Goal: Transaction & Acquisition: Purchase product/service

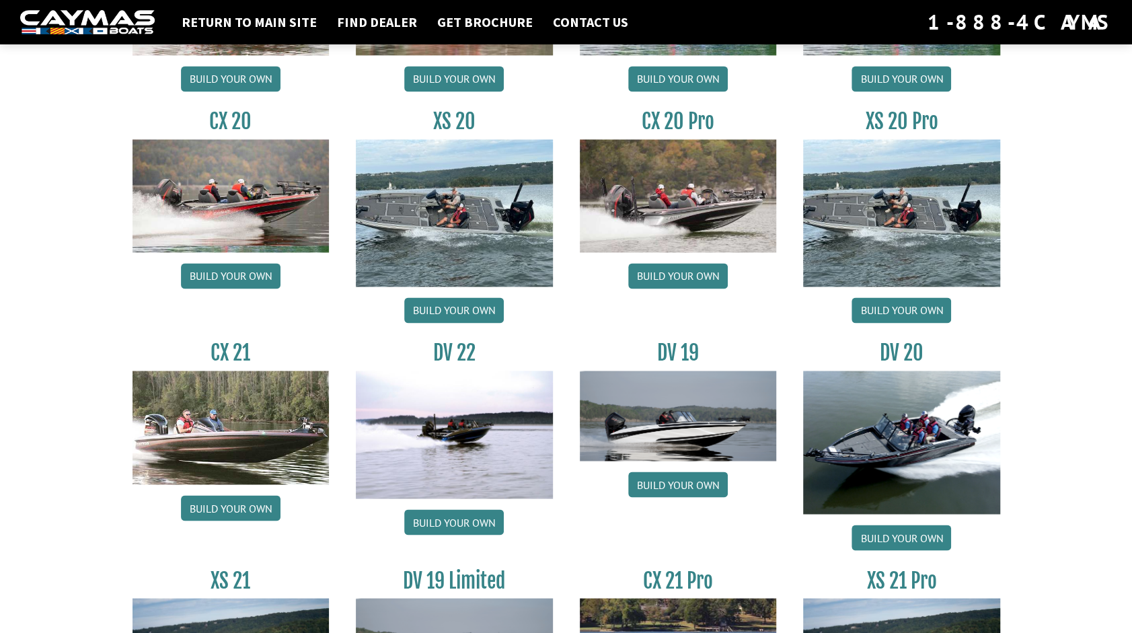
scroll to position [1316, 0]
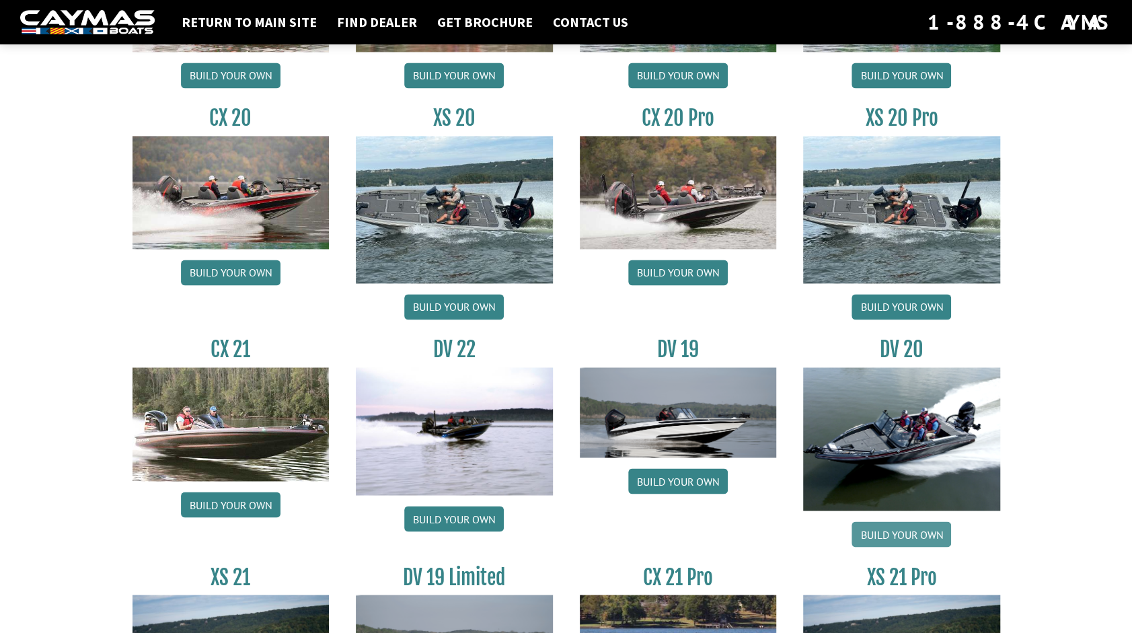
click at [892, 529] on link "Build your own" at bounding box center [902, 534] width 100 height 26
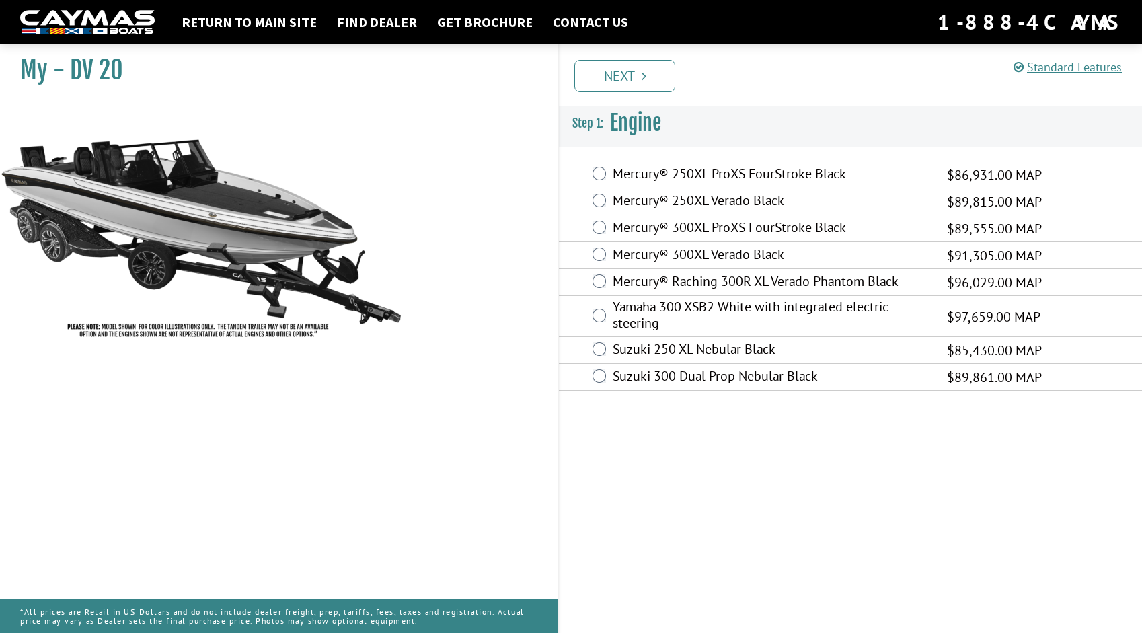
click at [665, 309] on label "Yamaha 300 XSB2 White with integrated electric steering" at bounding box center [771, 317] width 317 height 36
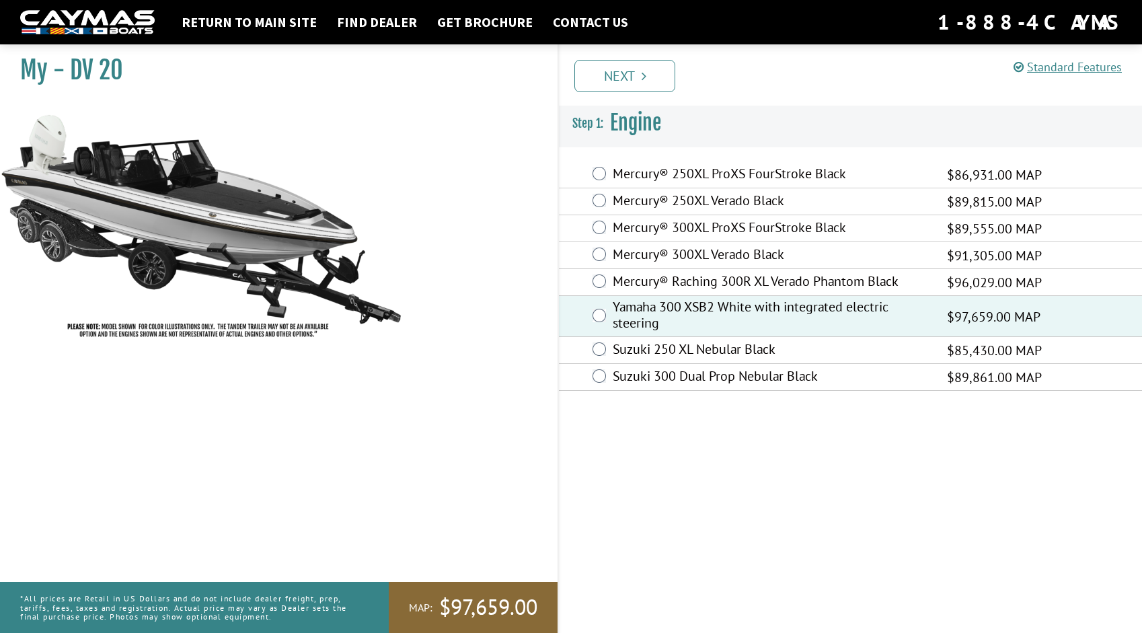
click at [662, 372] on label "Suzuki 300 Dual Prop Nebular Black" at bounding box center [771, 378] width 317 height 20
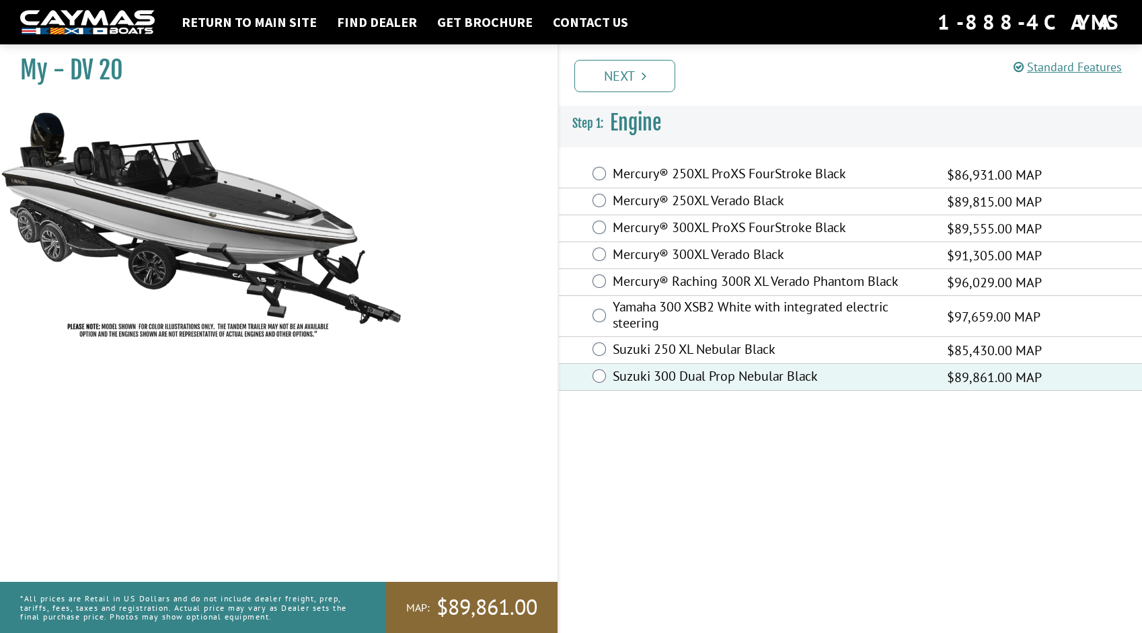
click at [650, 242] on div "Mercury® 300XL Verado Black $91,305.00 MAP" at bounding box center [850, 255] width 583 height 27
click at [627, 246] on label "Mercury® 300XL Verado Black" at bounding box center [771, 256] width 317 height 20
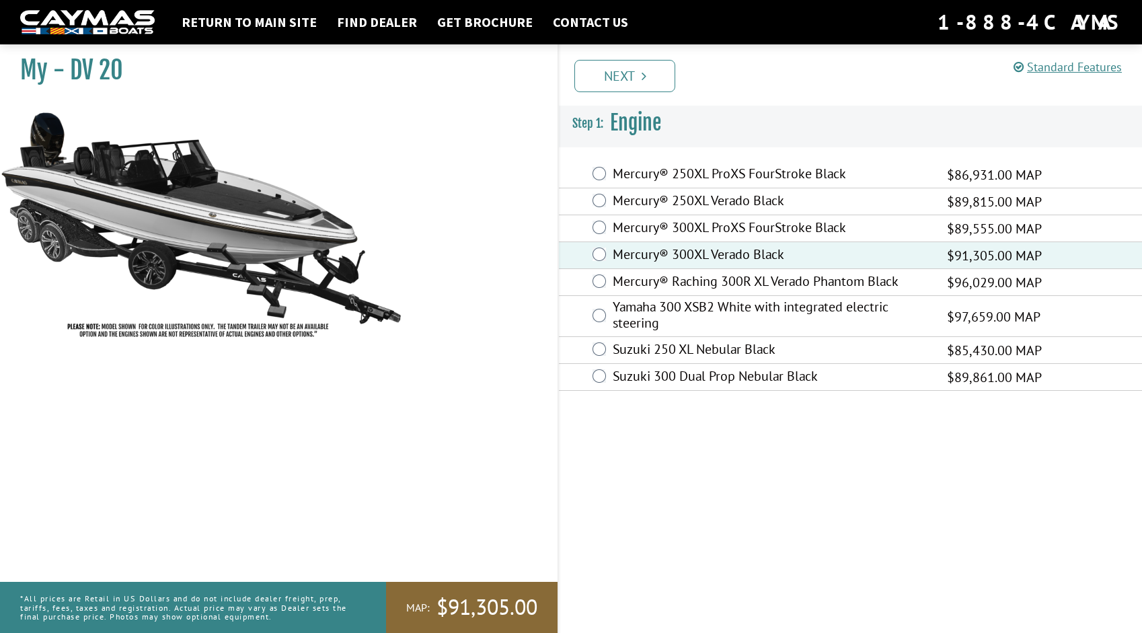
click at [662, 372] on label "Suzuki 300 Dual Prop Nebular Black" at bounding box center [771, 378] width 317 height 20
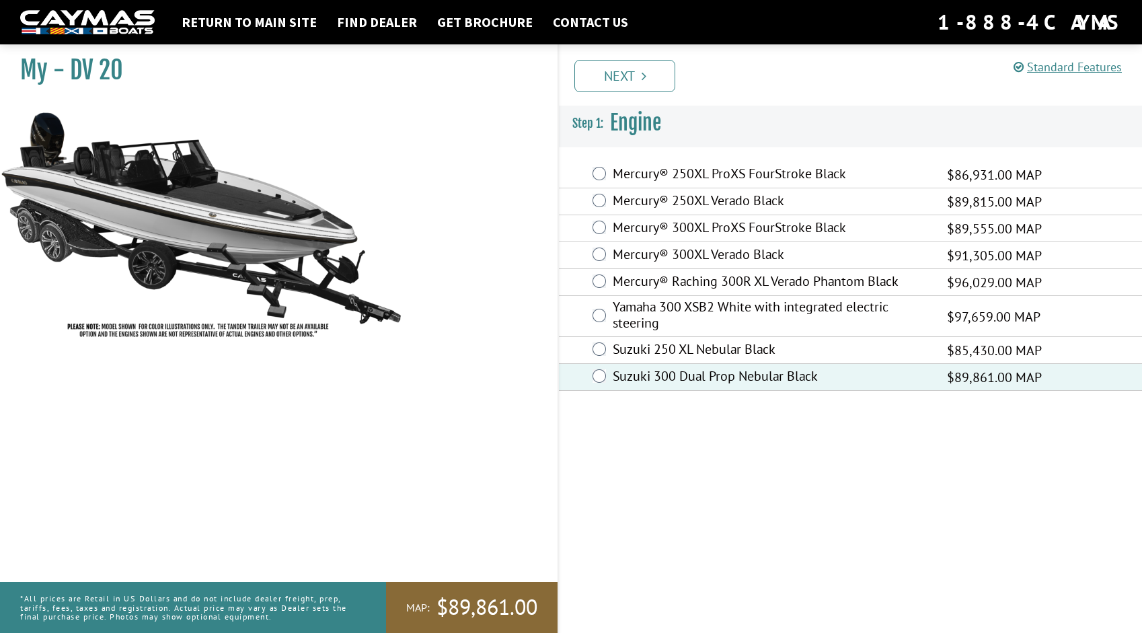
click at [652, 343] on label "Suzuki 250 XL Nebular Black" at bounding box center [771, 351] width 317 height 20
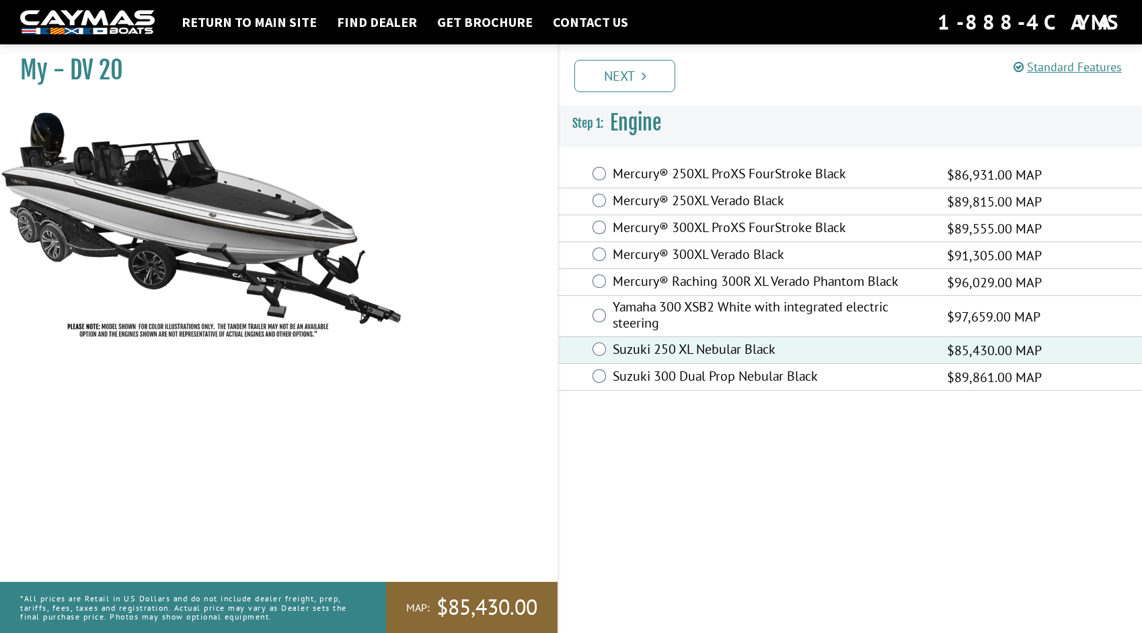
click at [642, 313] on label "Yamaha 300 XSB2 White with integrated electric steering" at bounding box center [771, 317] width 317 height 36
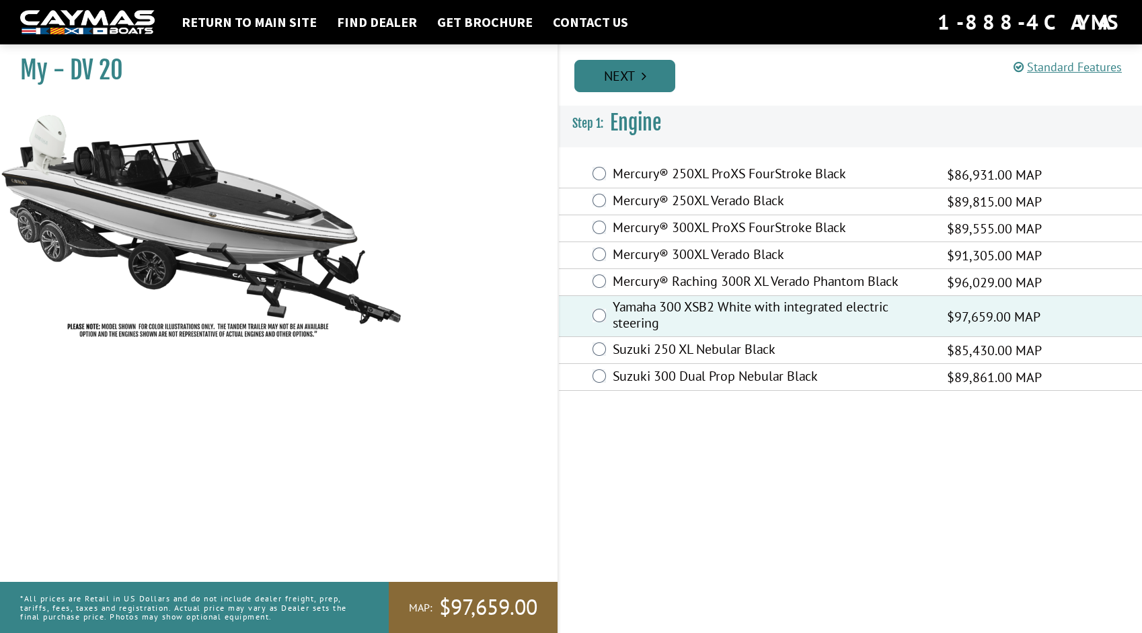
click at [606, 71] on link "Next" at bounding box center [624, 76] width 101 height 32
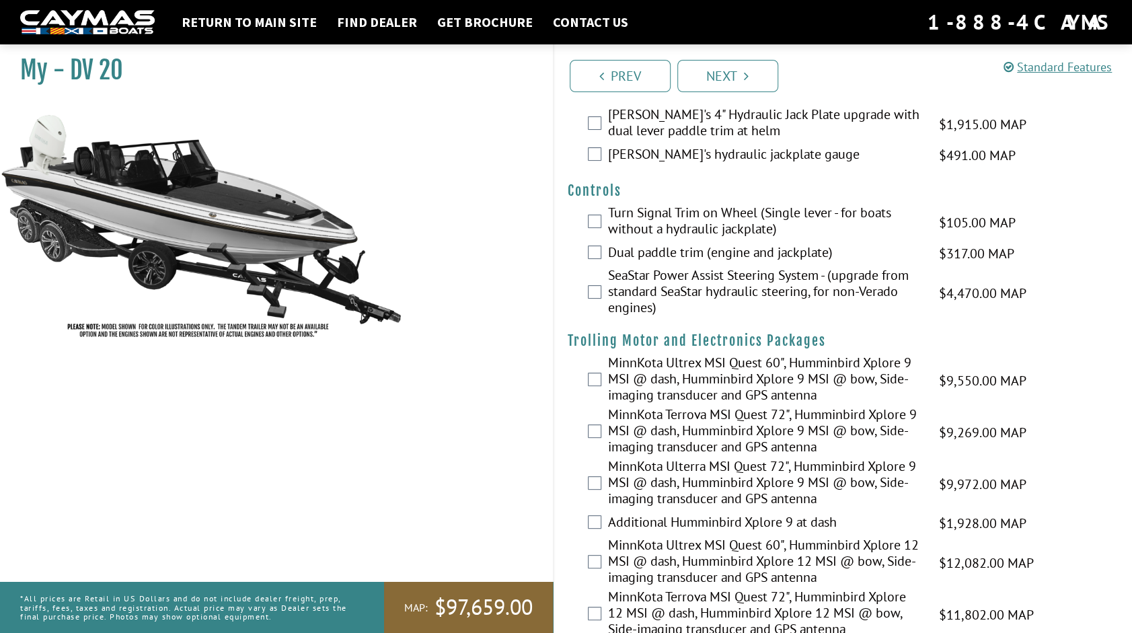
scroll to position [81, 0]
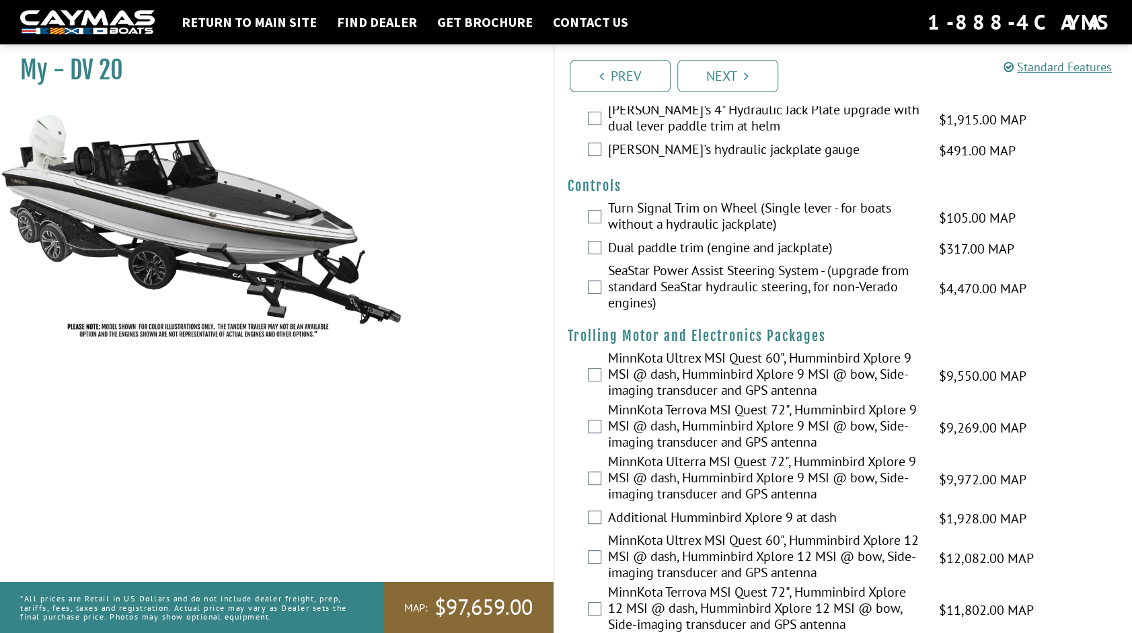
click at [630, 284] on label "SeaStar Power Assist Steering System - (upgrade from standard SeaStar hydraulic…" at bounding box center [765, 288] width 315 height 52
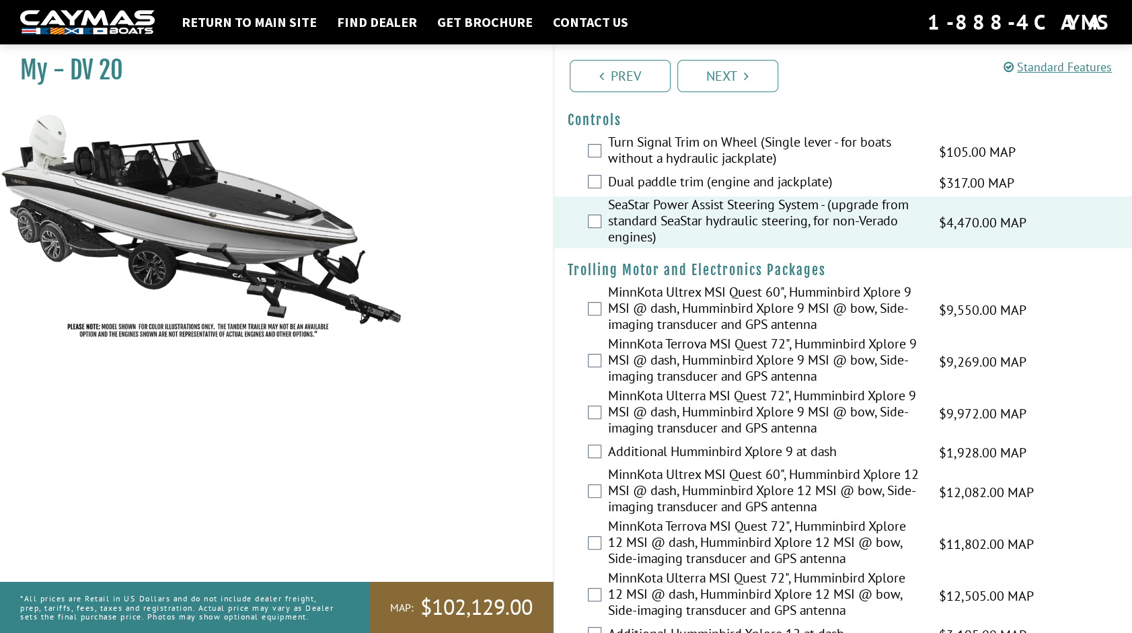
scroll to position [0, 0]
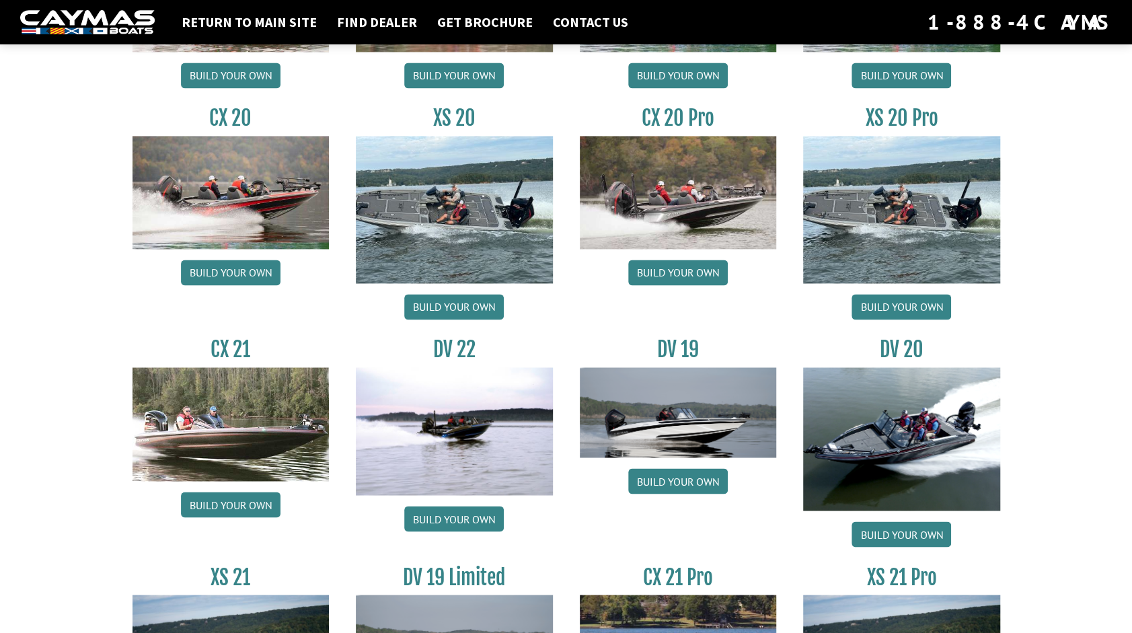
scroll to position [1316, 0]
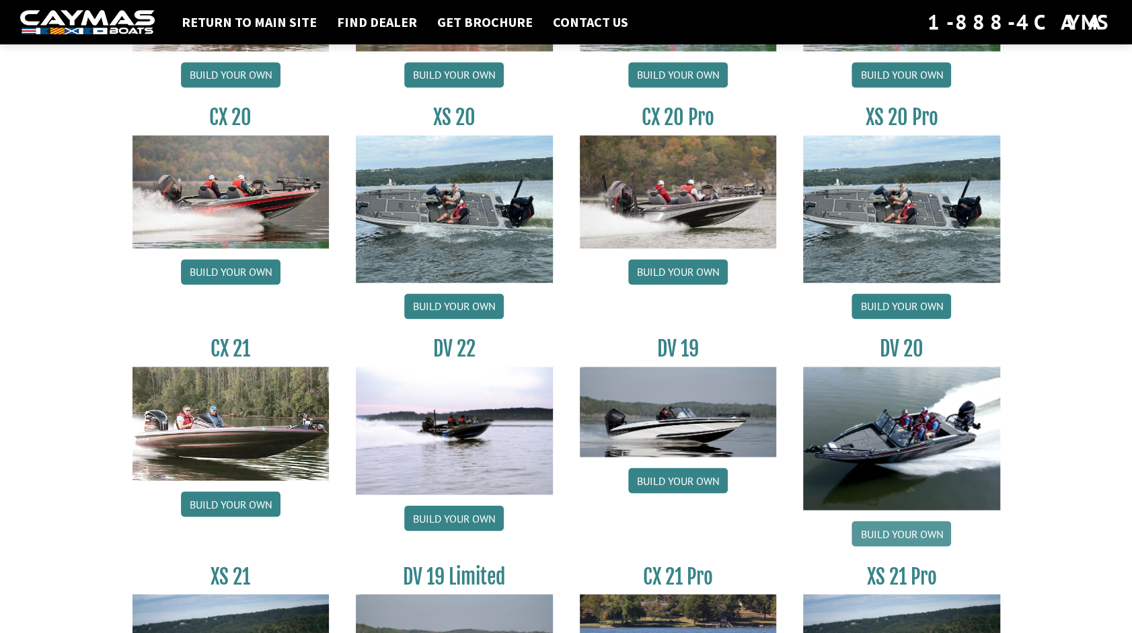
click at [906, 537] on link "Build your own" at bounding box center [902, 534] width 100 height 26
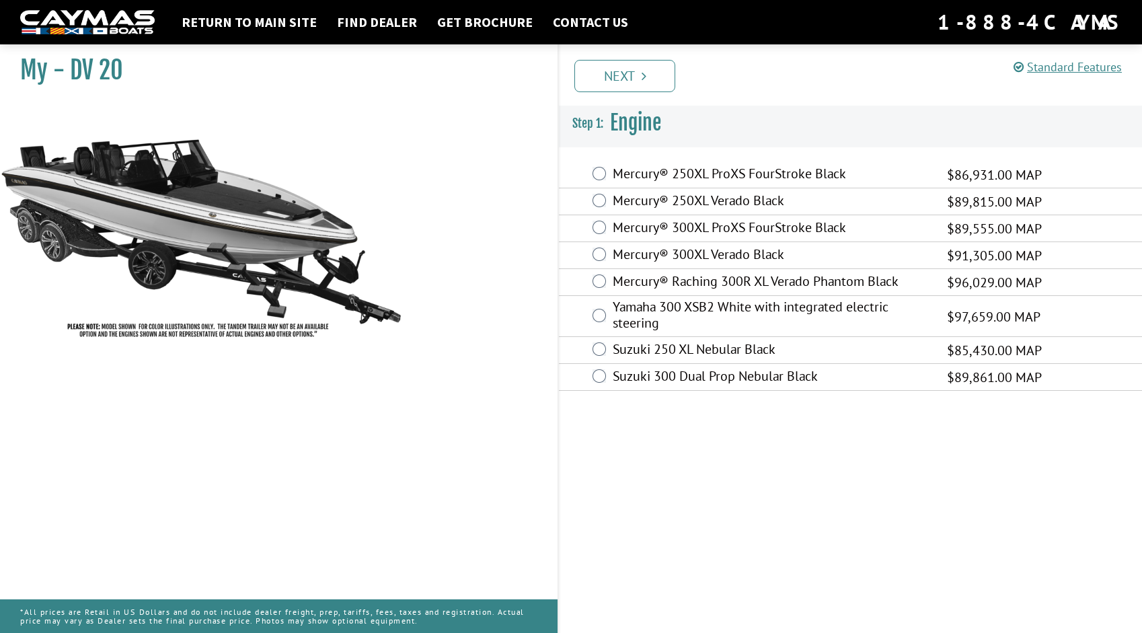
click at [733, 375] on label "Suzuki 300 Dual Prop Nebular Black" at bounding box center [771, 378] width 317 height 20
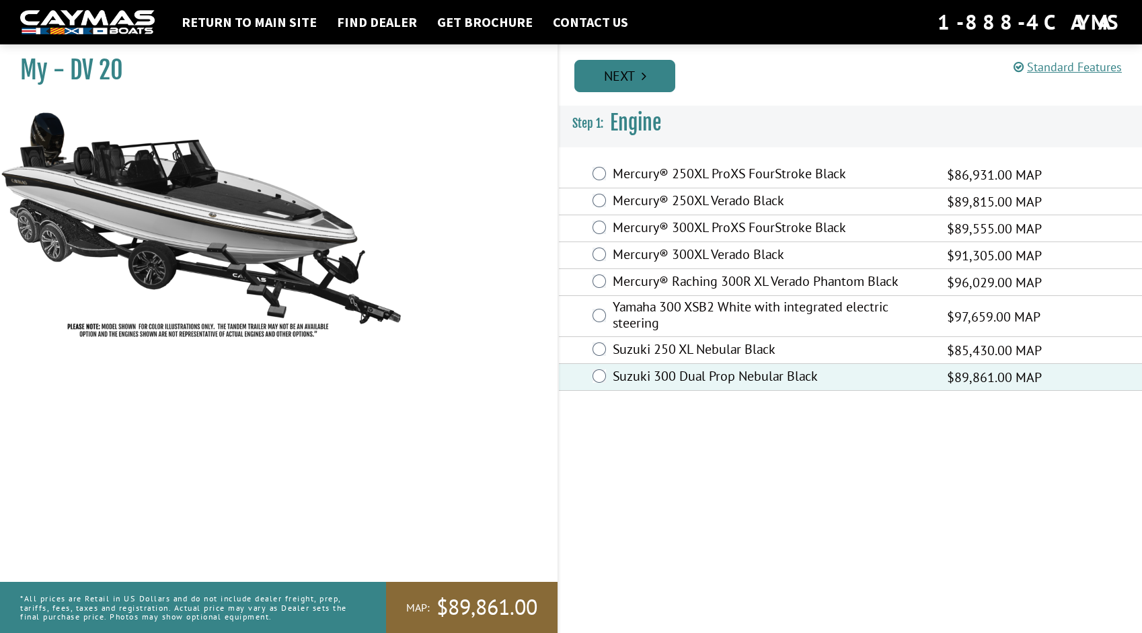
click at [642, 73] on icon "Pagination" at bounding box center [644, 75] width 5 height 13
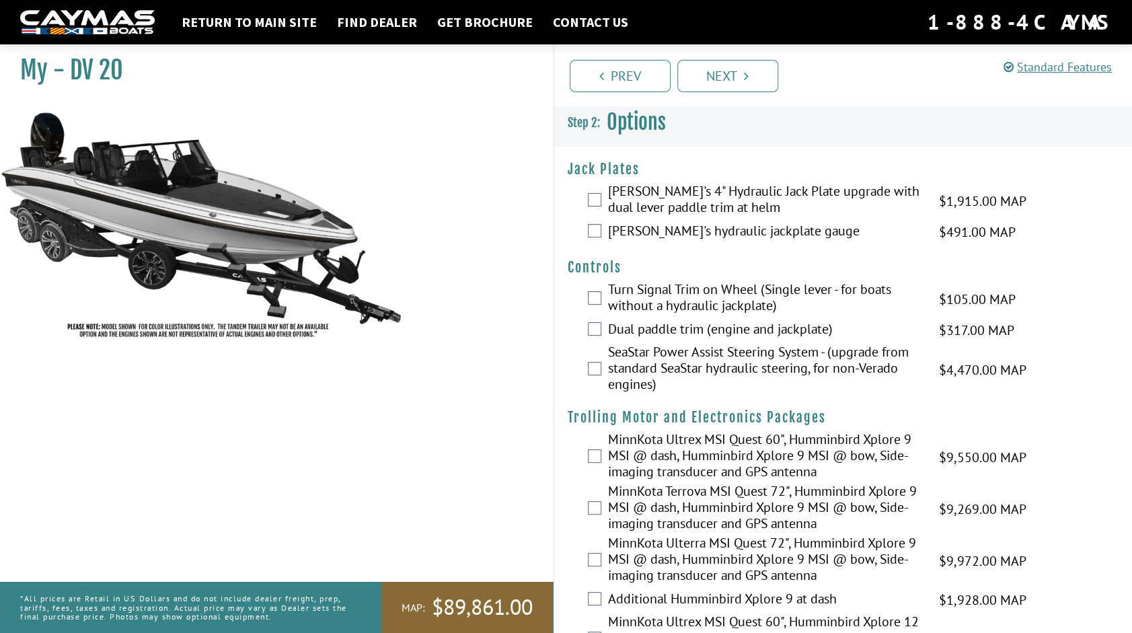
click at [624, 204] on label "[PERSON_NAME]'s 4" Hydraulic Jack Plate upgrade with dual lever paddle trim at …" at bounding box center [765, 201] width 315 height 36
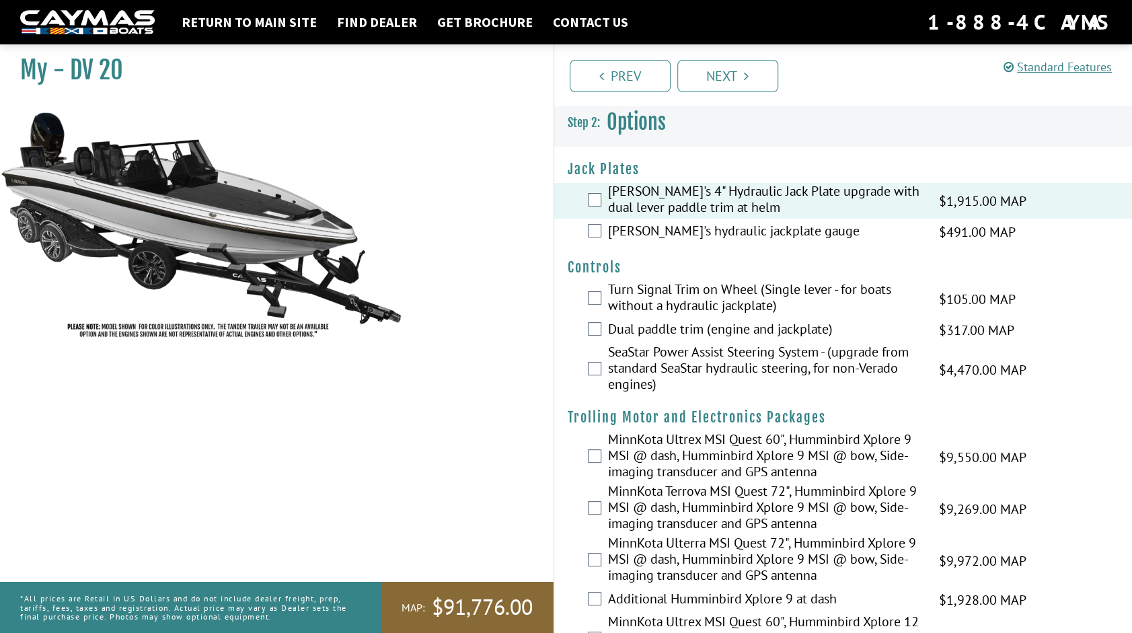
click at [643, 230] on label "[PERSON_NAME]'s hydraulic jackplate gauge" at bounding box center [765, 233] width 315 height 20
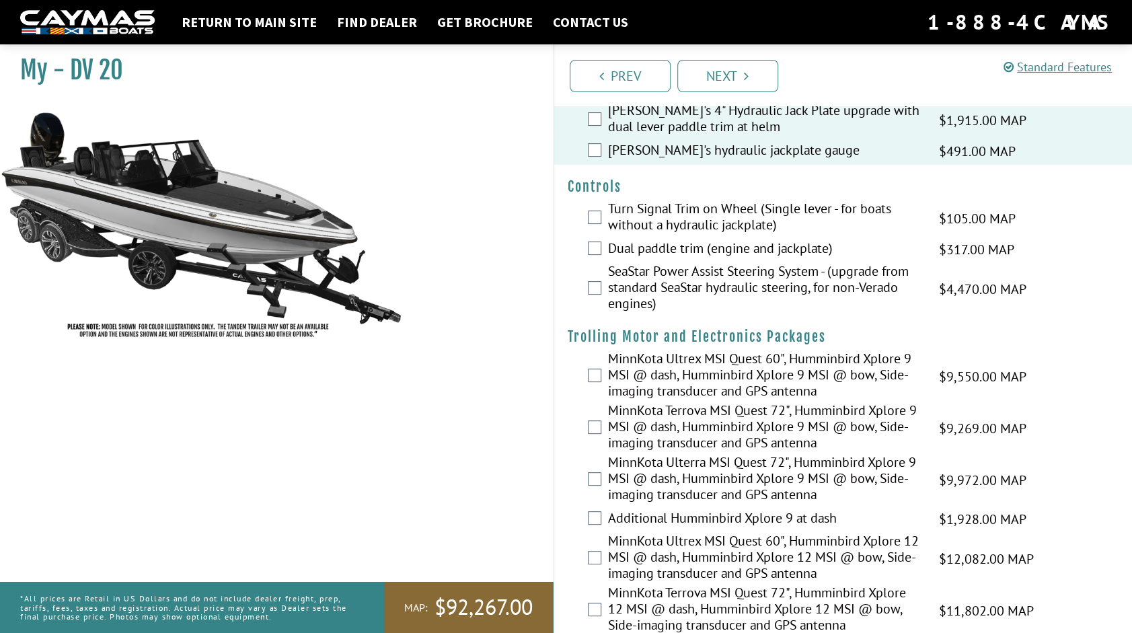
scroll to position [83, 0]
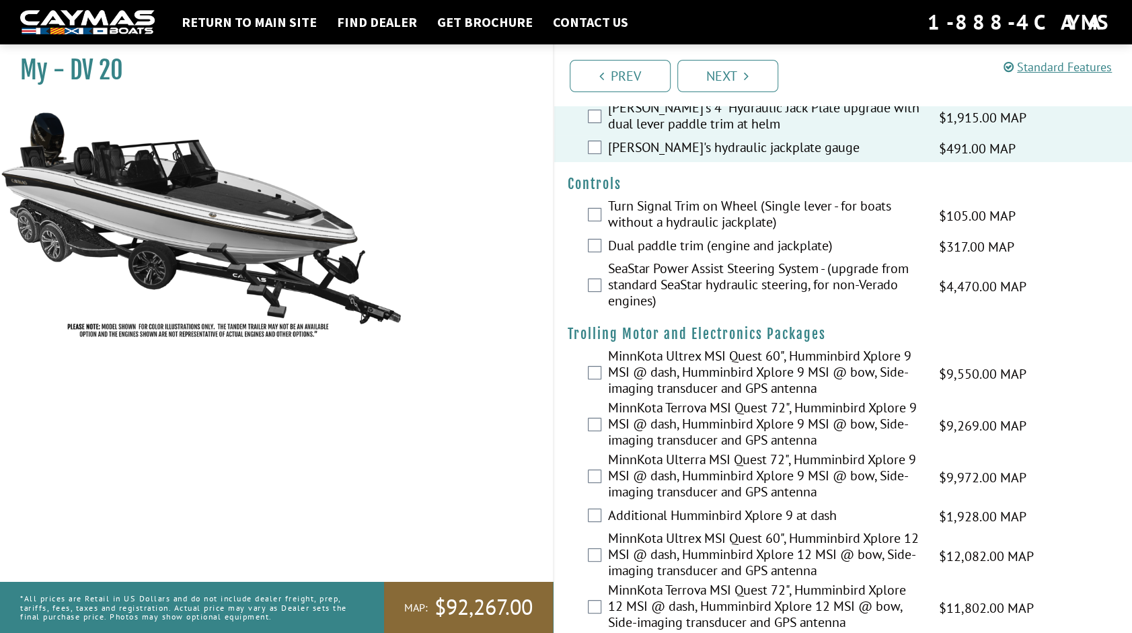
click at [643, 283] on label "SeaStar Power Assist Steering System - (upgrade from standard SeaStar hydraulic…" at bounding box center [765, 286] width 315 height 52
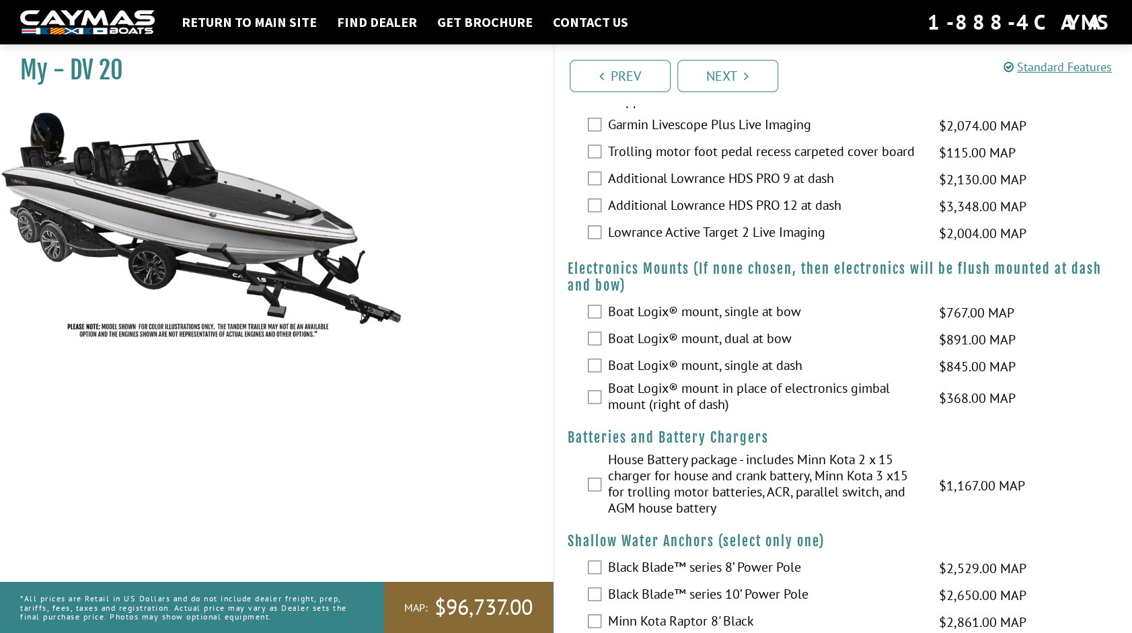
scroll to position [879, 0]
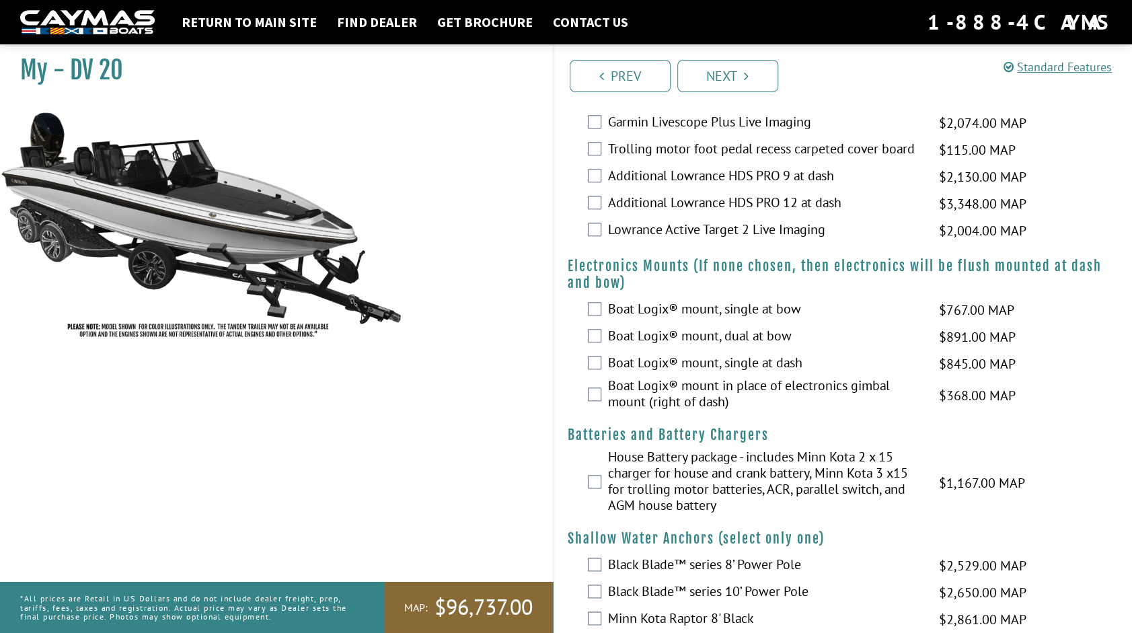
click at [687, 476] on label "House Battery package - includes Minn Kota 2 x 15 charger for house and crank b…" at bounding box center [765, 483] width 315 height 68
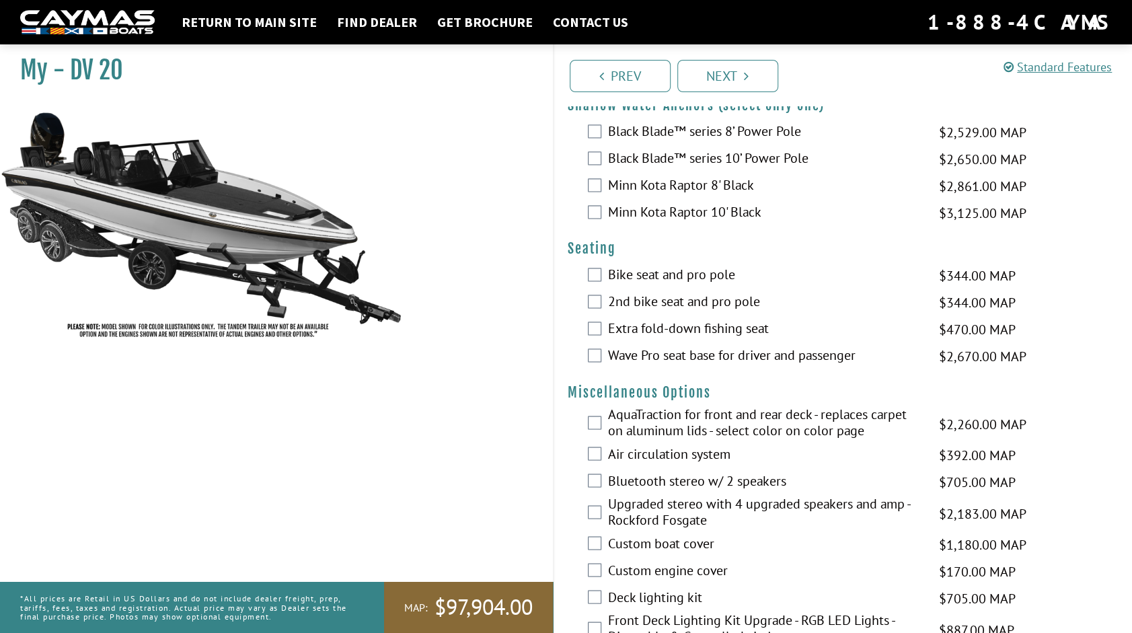
scroll to position [1314, 0]
click at [669, 410] on label "AquaTraction for front and rear deck - replaces carpet on aluminum lids - selec…" at bounding box center [765, 422] width 315 height 36
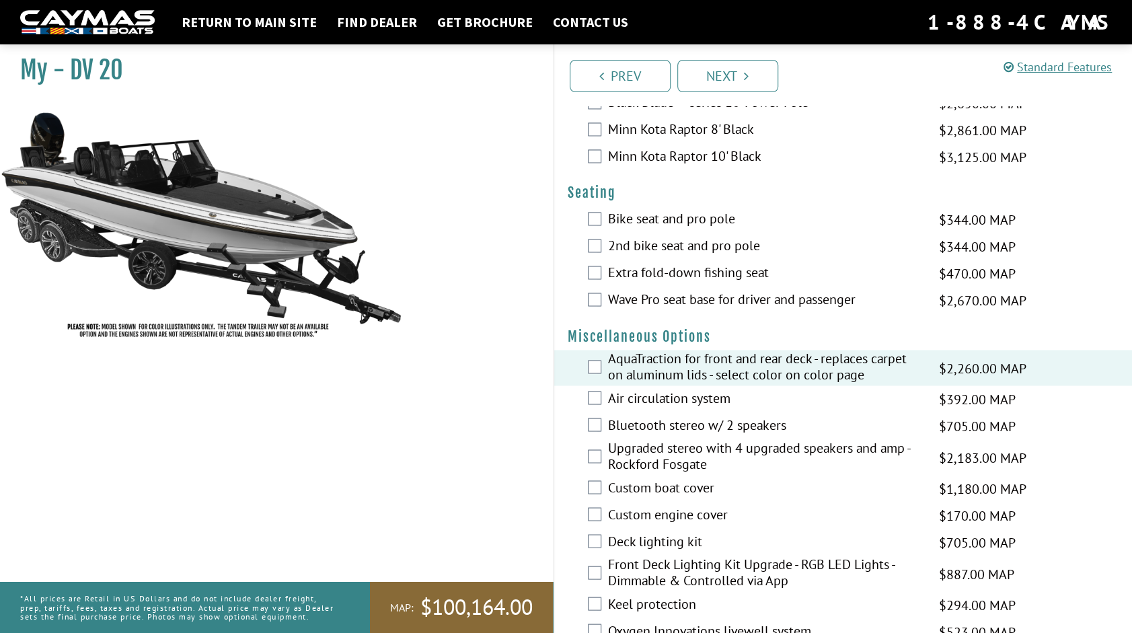
scroll to position [1370, 0]
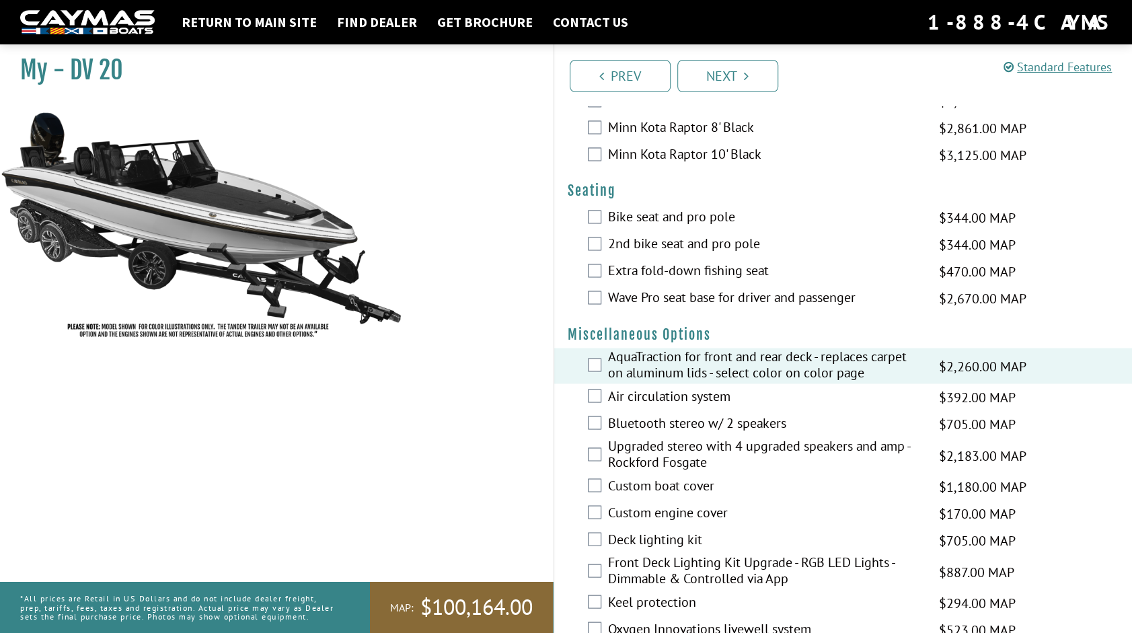
click at [640, 391] on label "Air circulation system" at bounding box center [765, 397] width 315 height 20
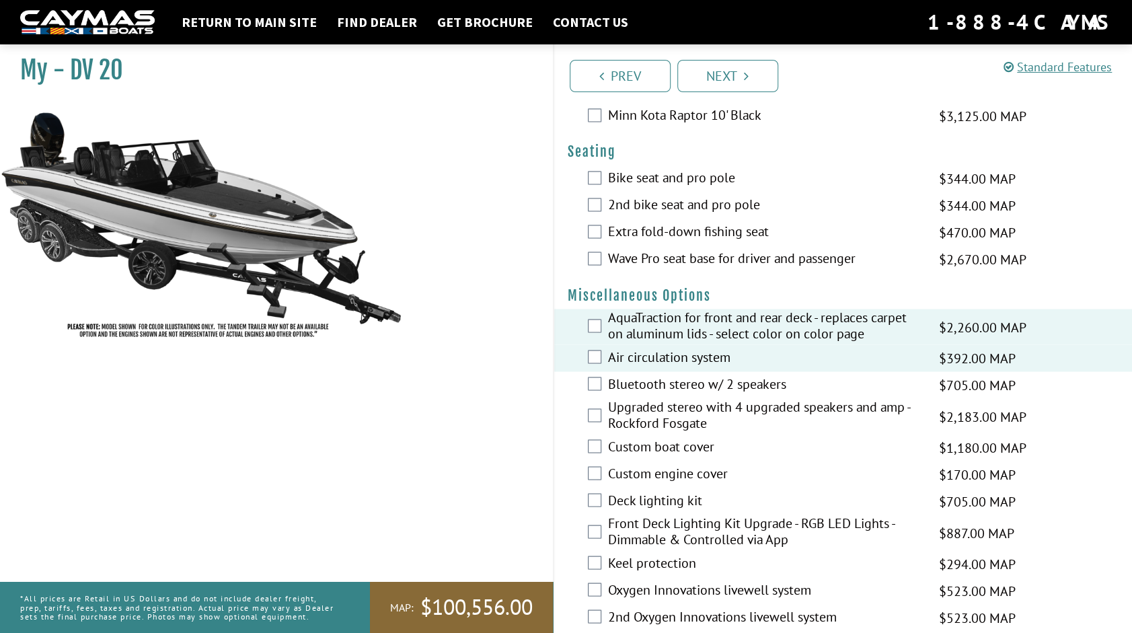
scroll to position [1415, 0]
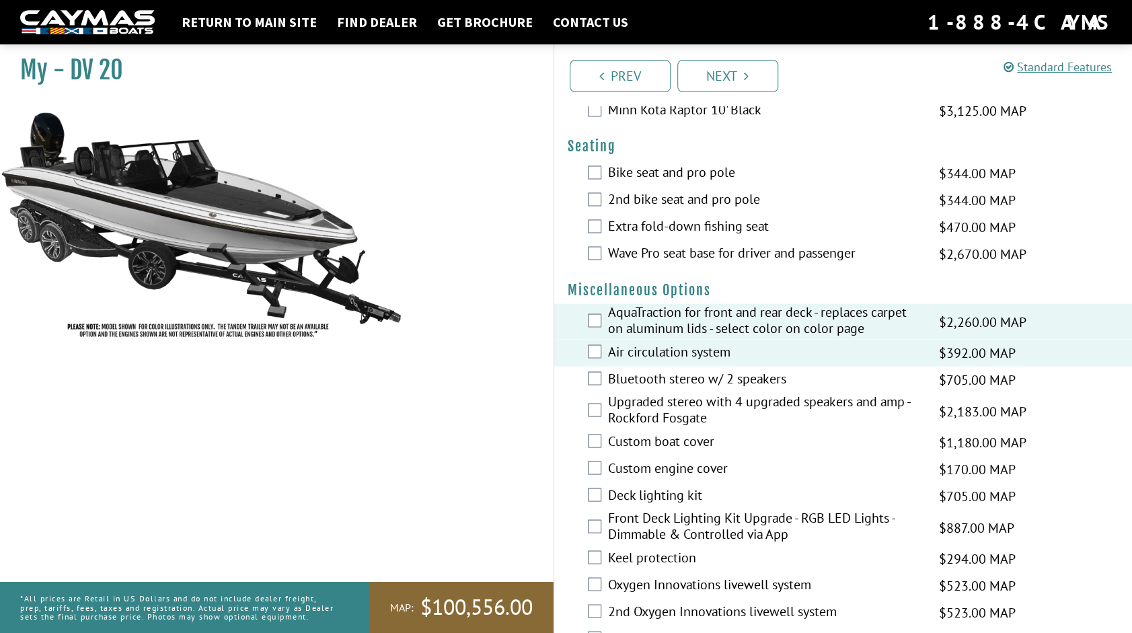
click at [661, 435] on label "Custom boat cover" at bounding box center [765, 442] width 315 height 20
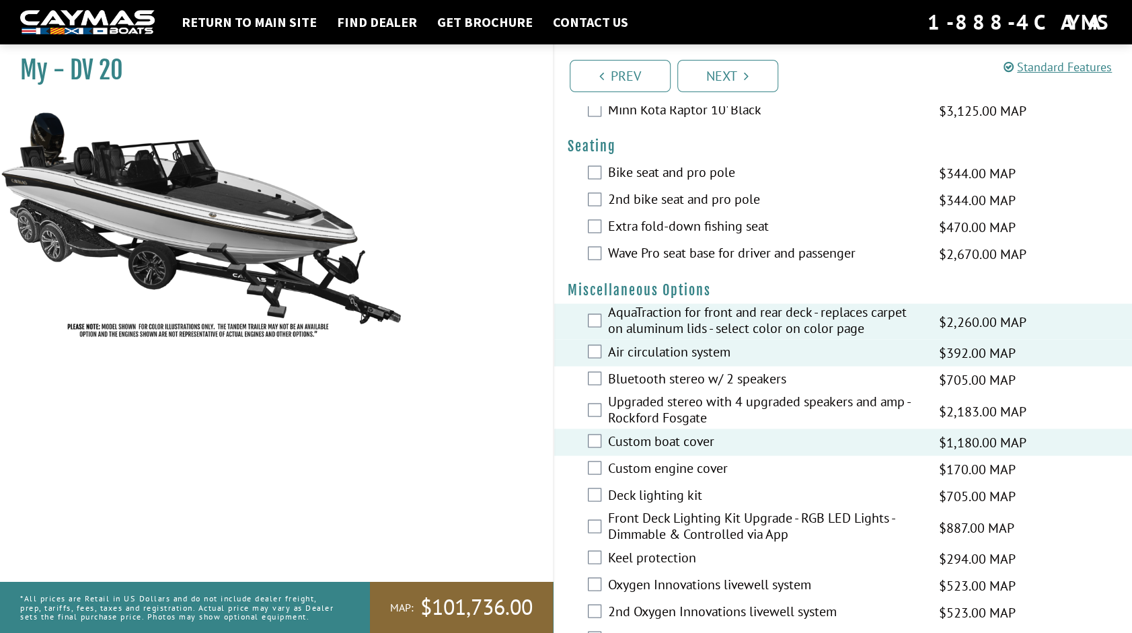
click at [684, 416] on label "Upgraded stereo with 4 upgraded speakers and amp - Rockford Fosgate" at bounding box center [765, 411] width 315 height 36
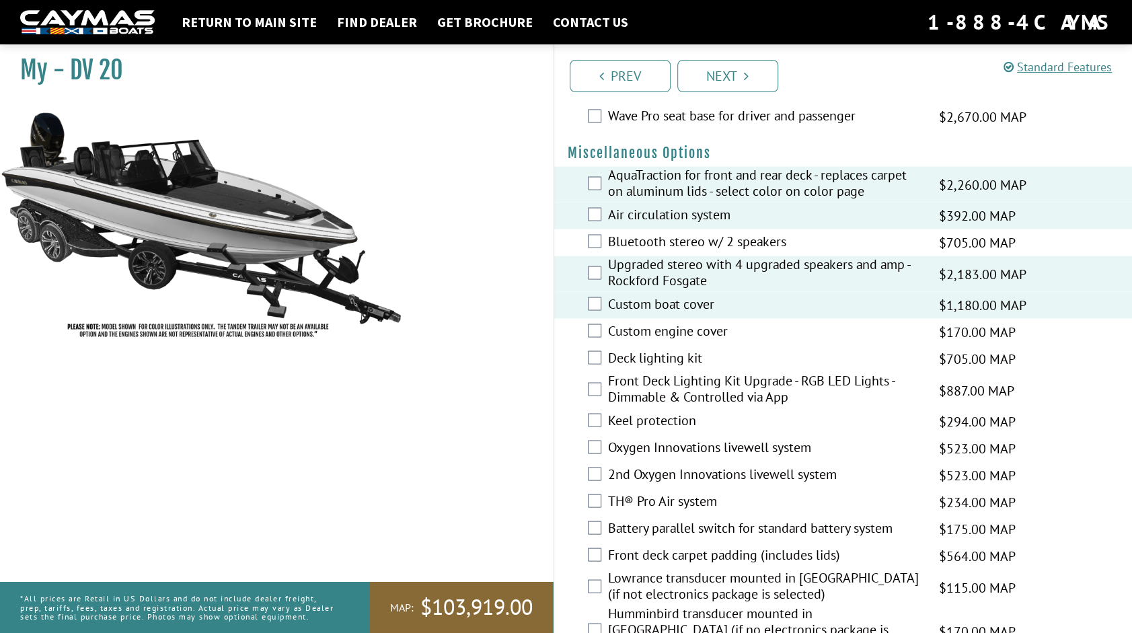
scroll to position [1556, 0]
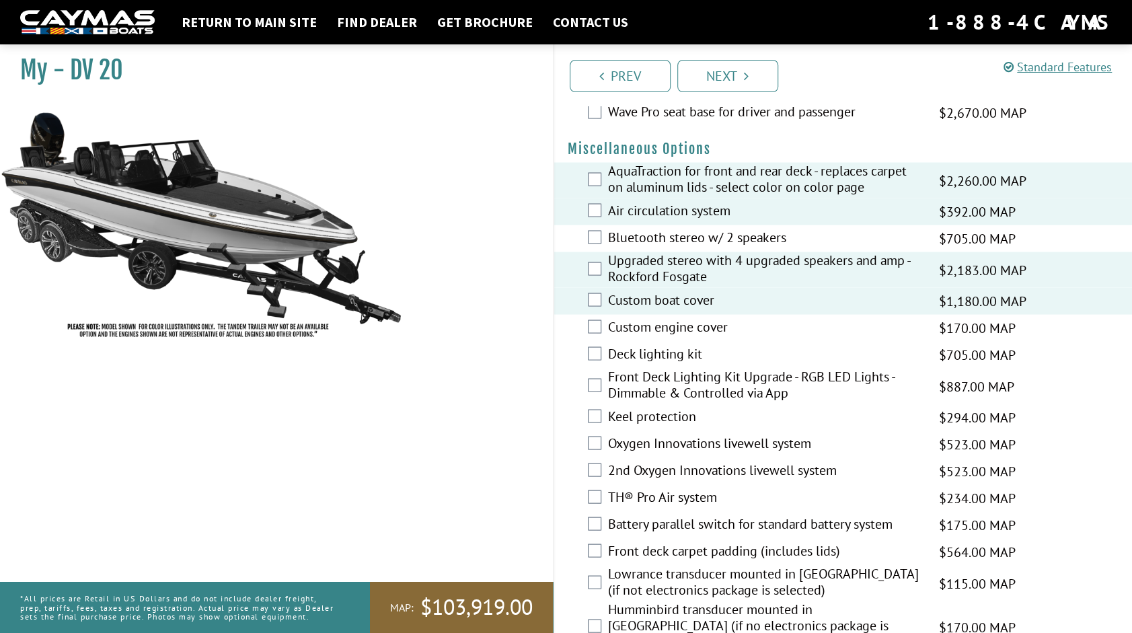
click at [636, 408] on label "Keel protection" at bounding box center [765, 418] width 315 height 20
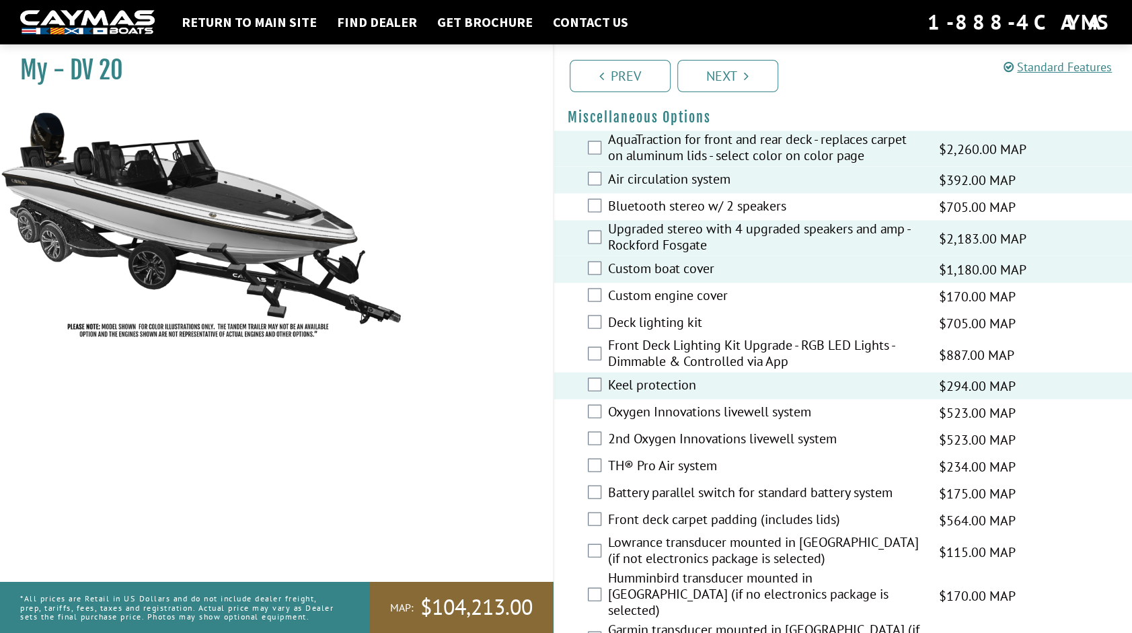
scroll to position [1594, 0]
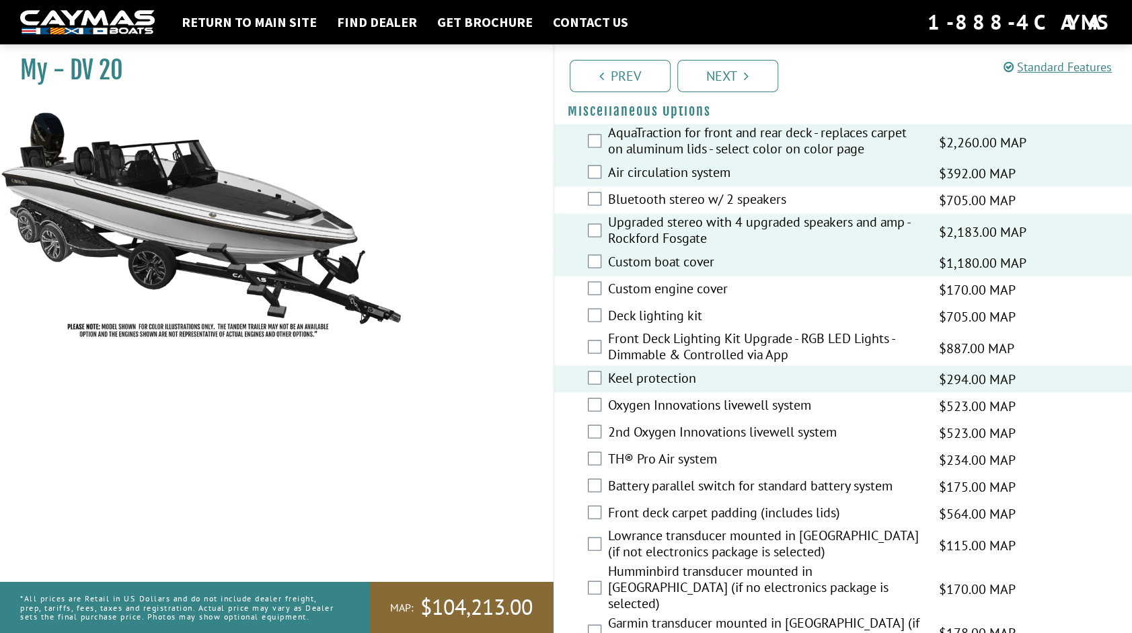
click at [668, 396] on label "Oxygen Innovations livewell system" at bounding box center [765, 406] width 315 height 20
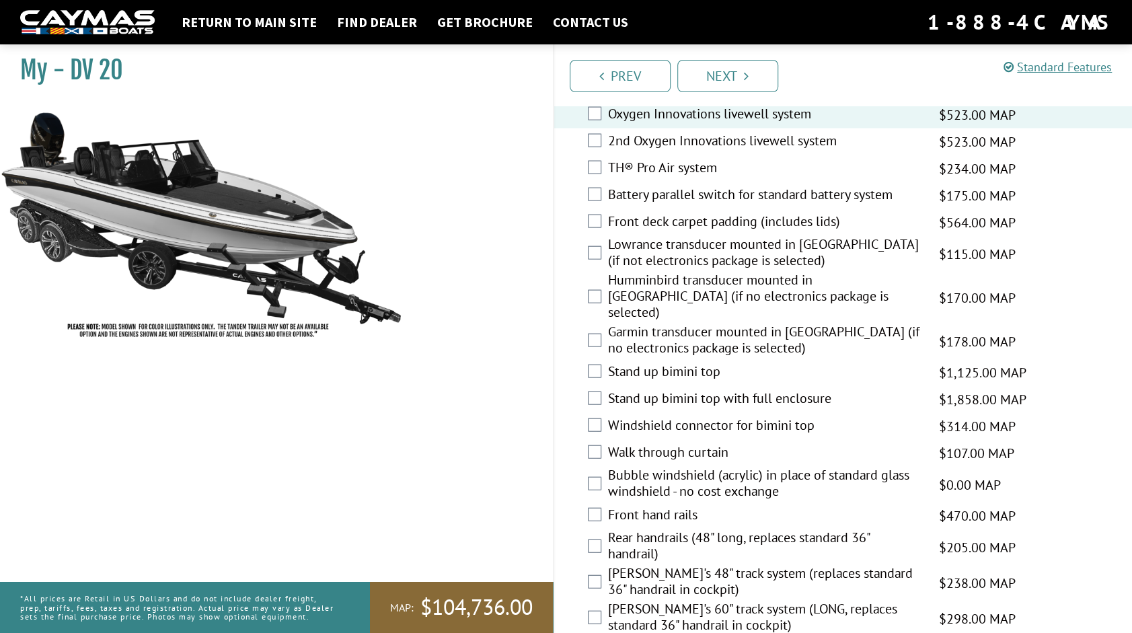
scroll to position [1883, 0]
click at [730, 290] on label "Humminbird transducer mounted in [GEOGRAPHIC_DATA] (if no electronics package i…" at bounding box center [765, 299] width 315 height 52
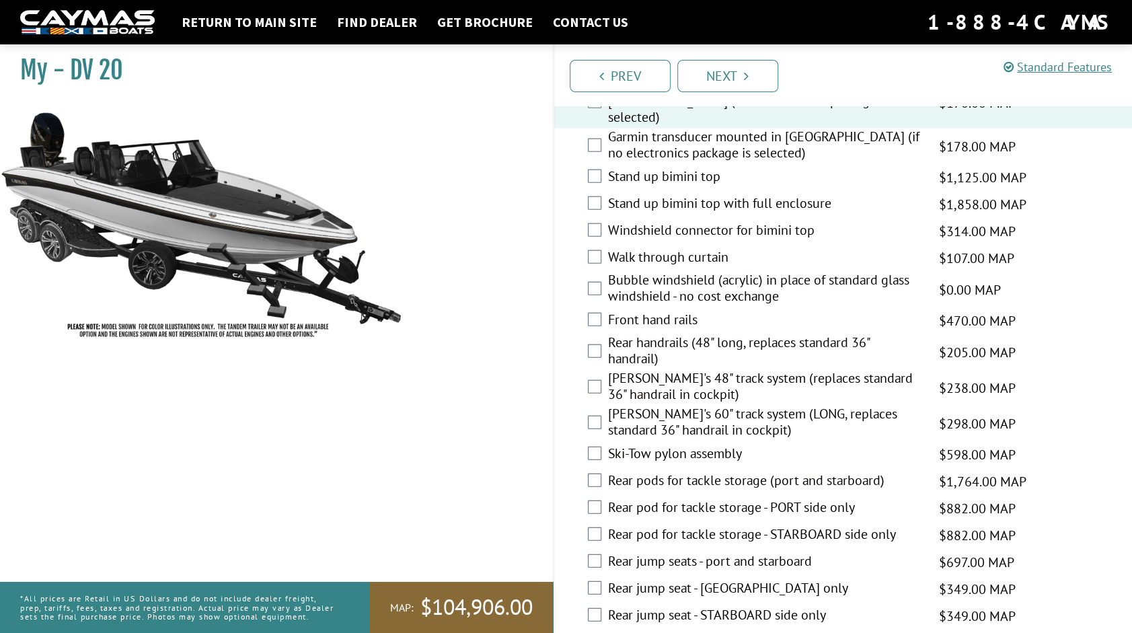
scroll to position [2080, 0]
click at [701, 445] on label "Ski-Tow pylon assembly" at bounding box center [765, 455] width 315 height 20
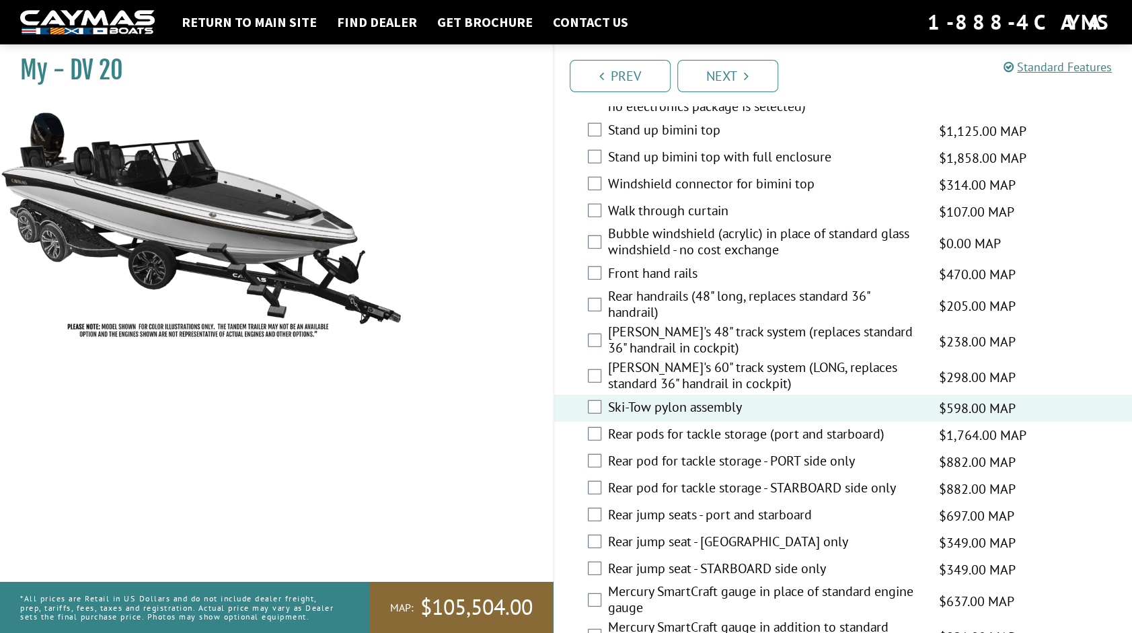
scroll to position [2128, 0]
click at [693, 505] on label "Rear jump seats - port and starboard" at bounding box center [765, 515] width 315 height 20
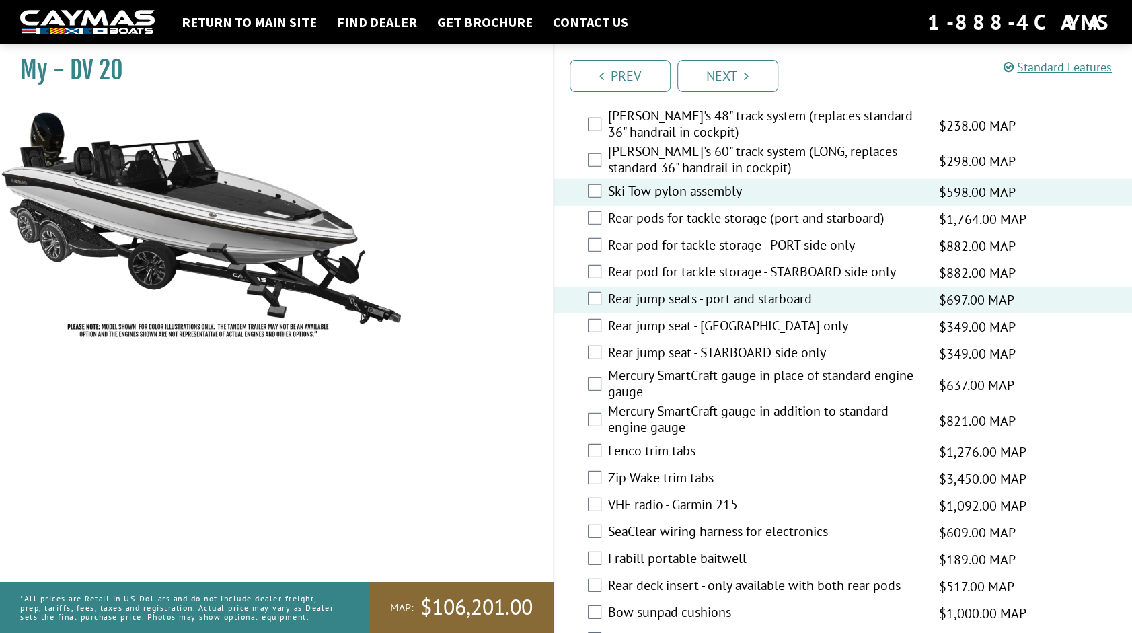
scroll to position [2343, 0]
click at [640, 442] on label "Lenco trim tabs" at bounding box center [765, 452] width 315 height 20
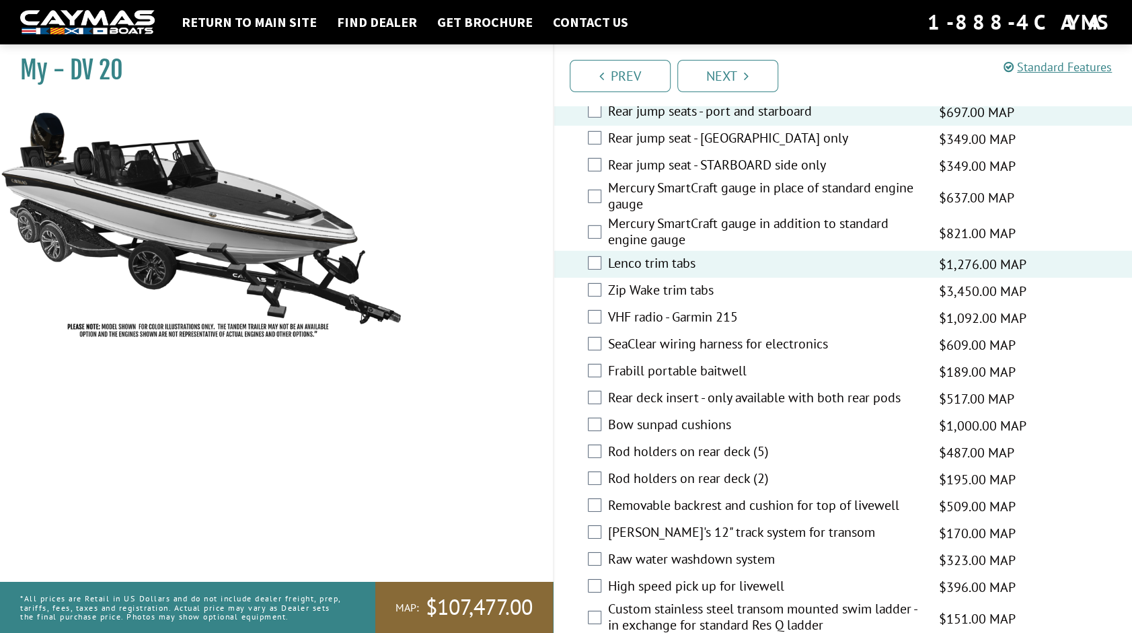
scroll to position [2532, 0]
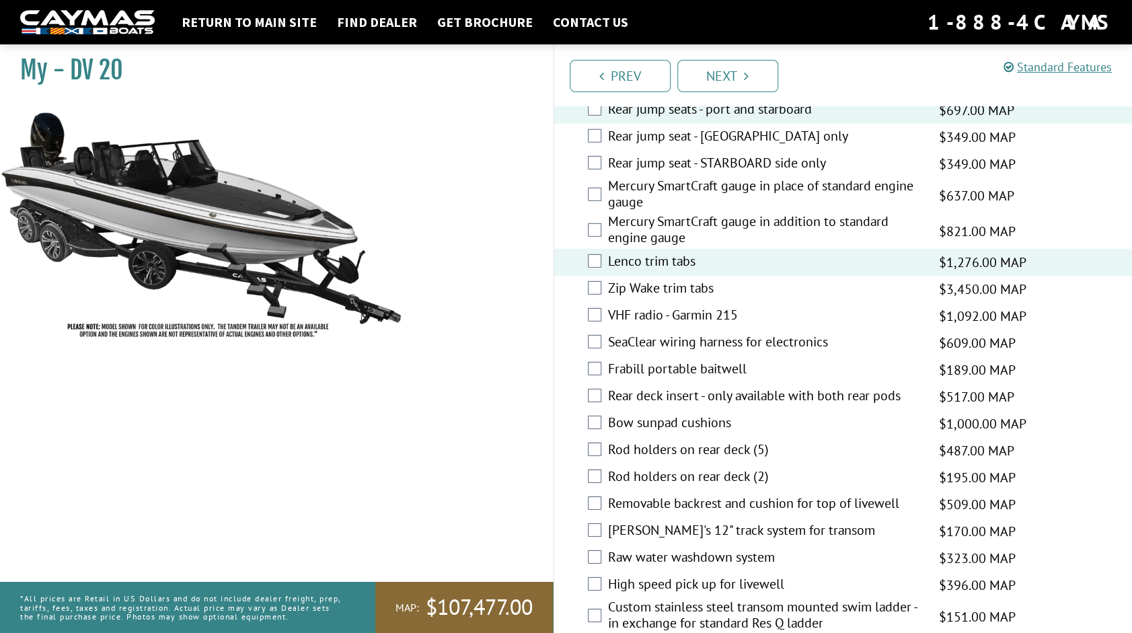
click at [640, 468] on label "Rod holders on rear deck (2)" at bounding box center [765, 478] width 315 height 20
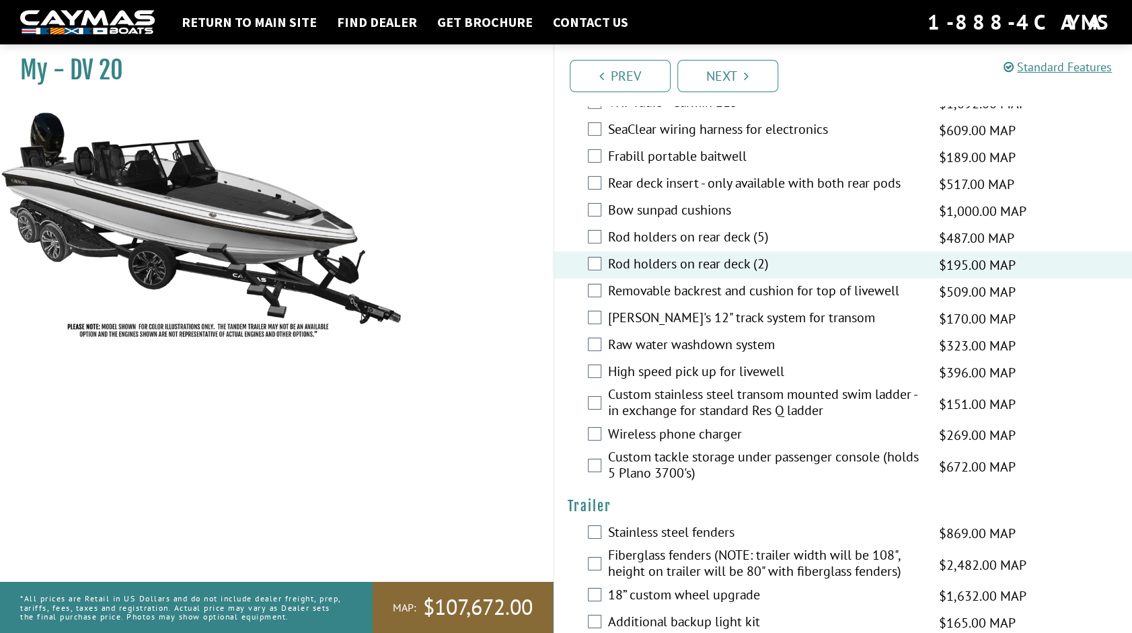
scroll to position [2750, 0]
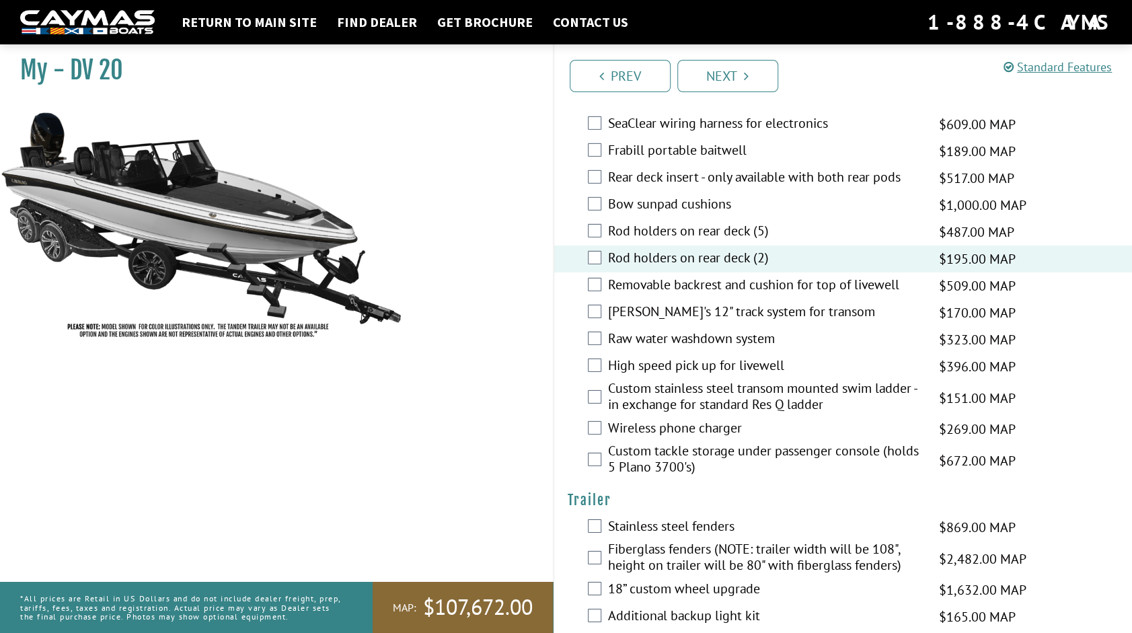
click at [692, 357] on label "High speed pick up for livewell" at bounding box center [765, 367] width 315 height 20
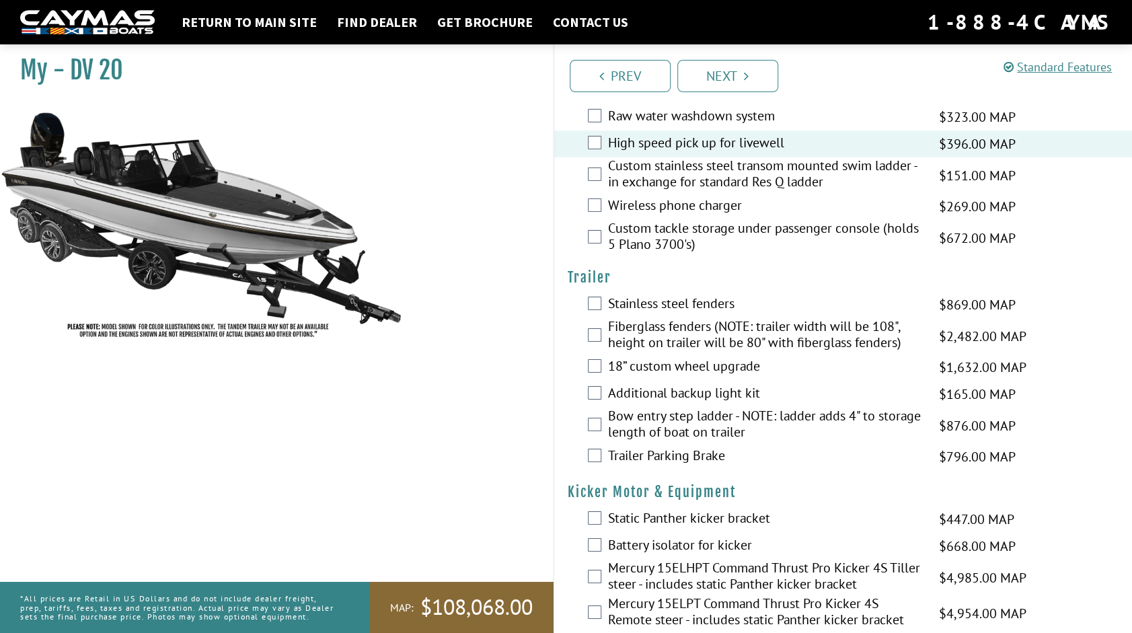
scroll to position [2986, 0]
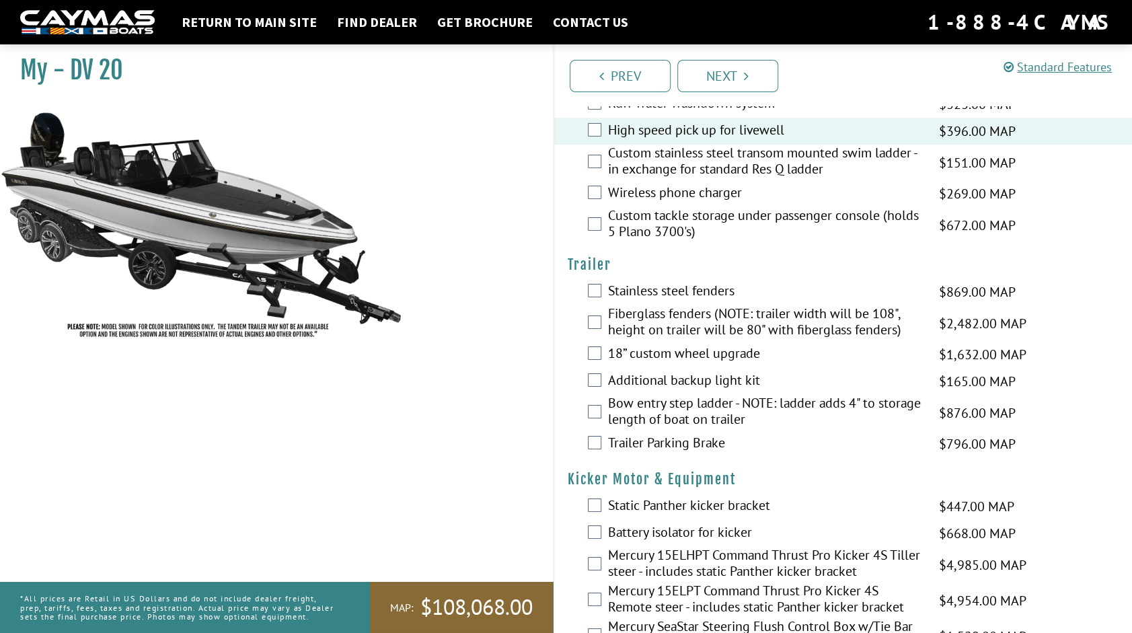
click at [663, 435] on label "Trailer Parking Brake" at bounding box center [765, 445] width 315 height 20
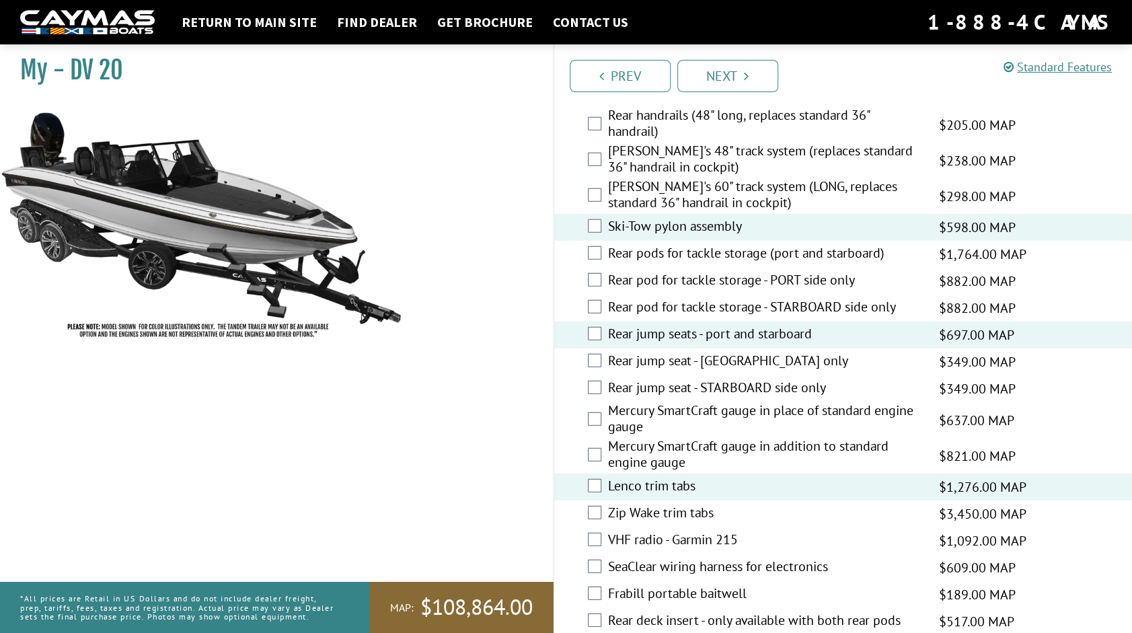
scroll to position [2307, 0]
click at [686, 245] on label "Rear pods for tackle storage (port and starboard)" at bounding box center [765, 255] width 315 height 20
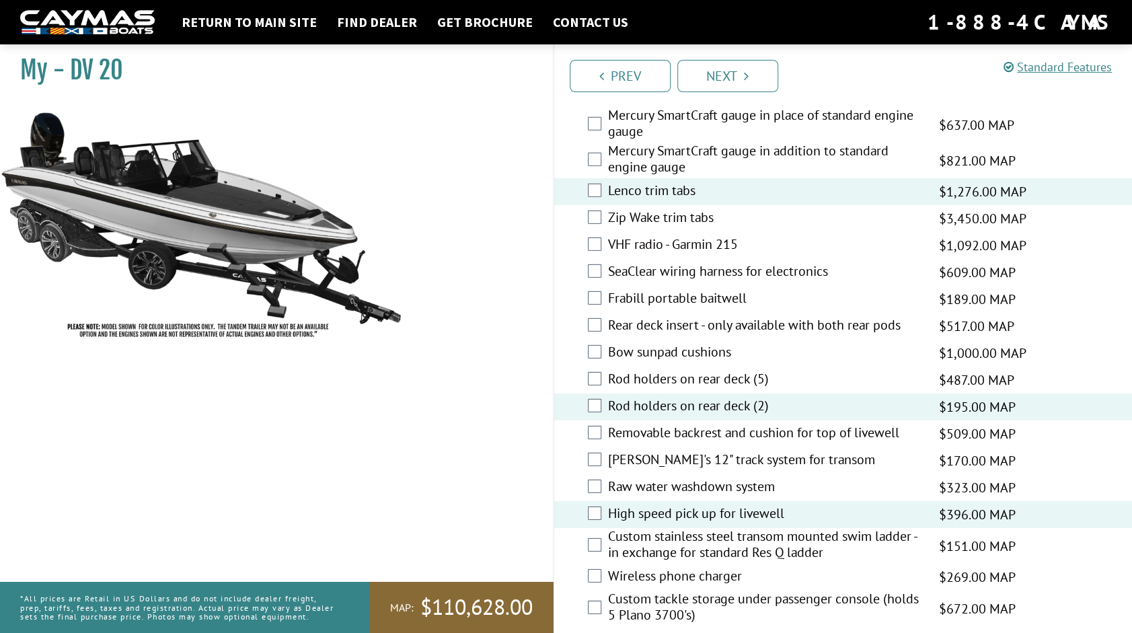
scroll to position [2605, 0]
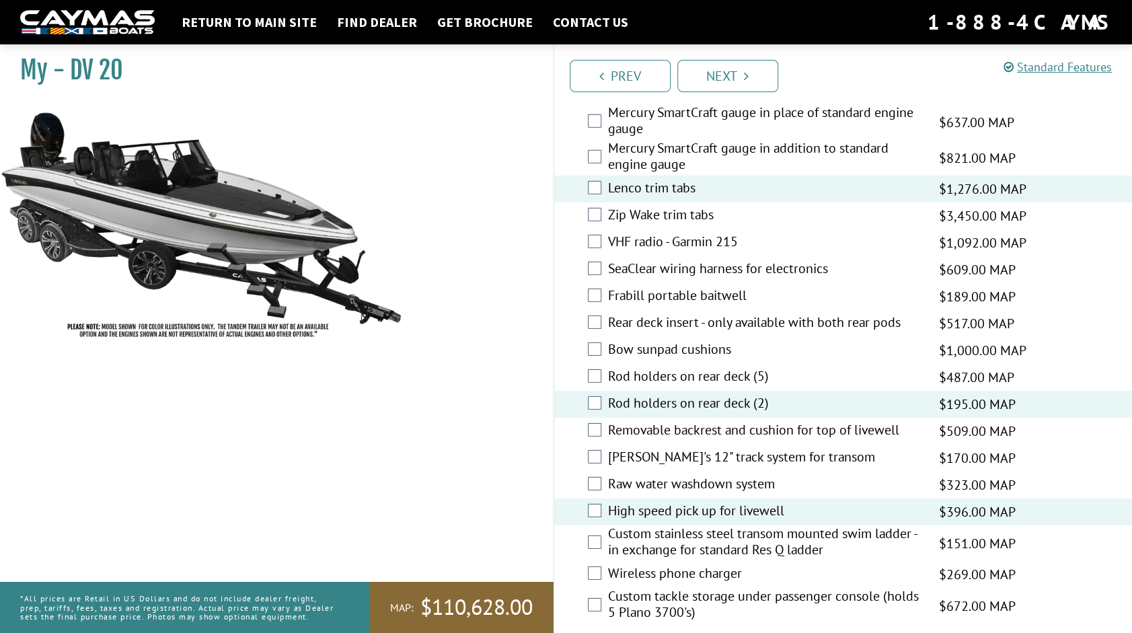
click at [680, 588] on label "Custom tackle storage under passenger console (holds 5 Plano 3700's)" at bounding box center [765, 606] width 315 height 36
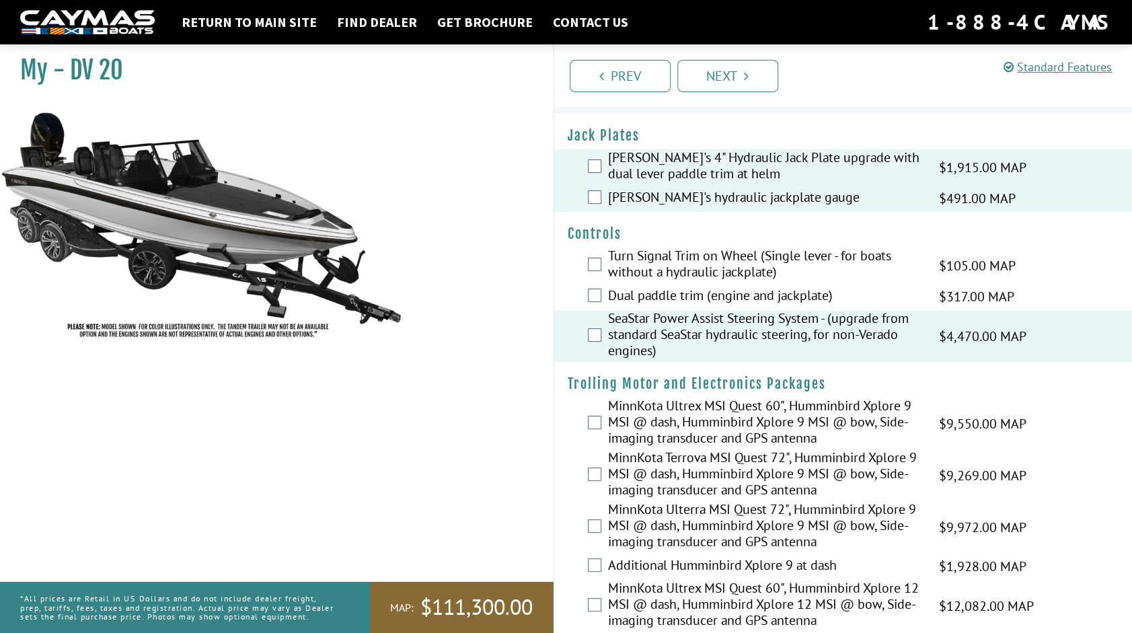
scroll to position [0, 0]
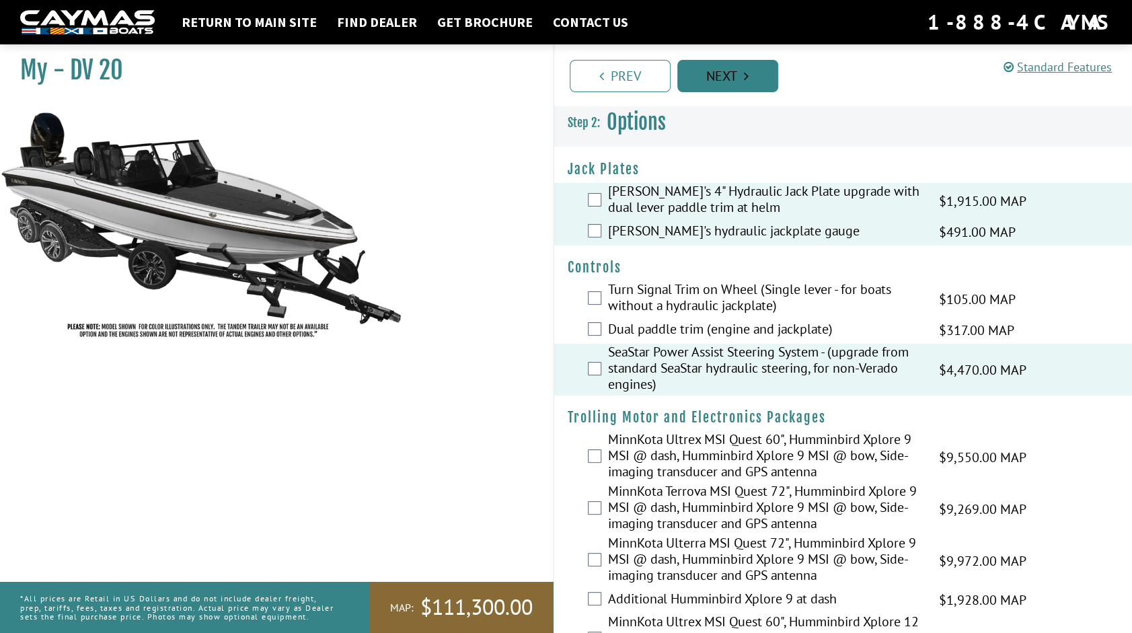
click at [730, 84] on link "Next" at bounding box center [727, 76] width 101 height 32
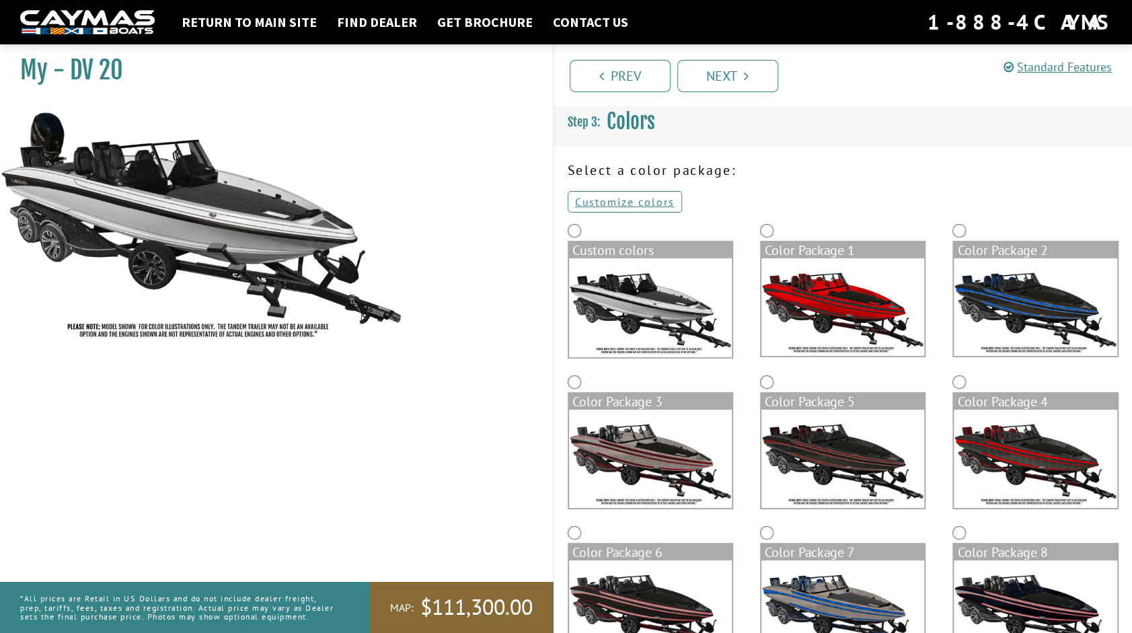
click at [649, 307] on img at bounding box center [650, 307] width 163 height 99
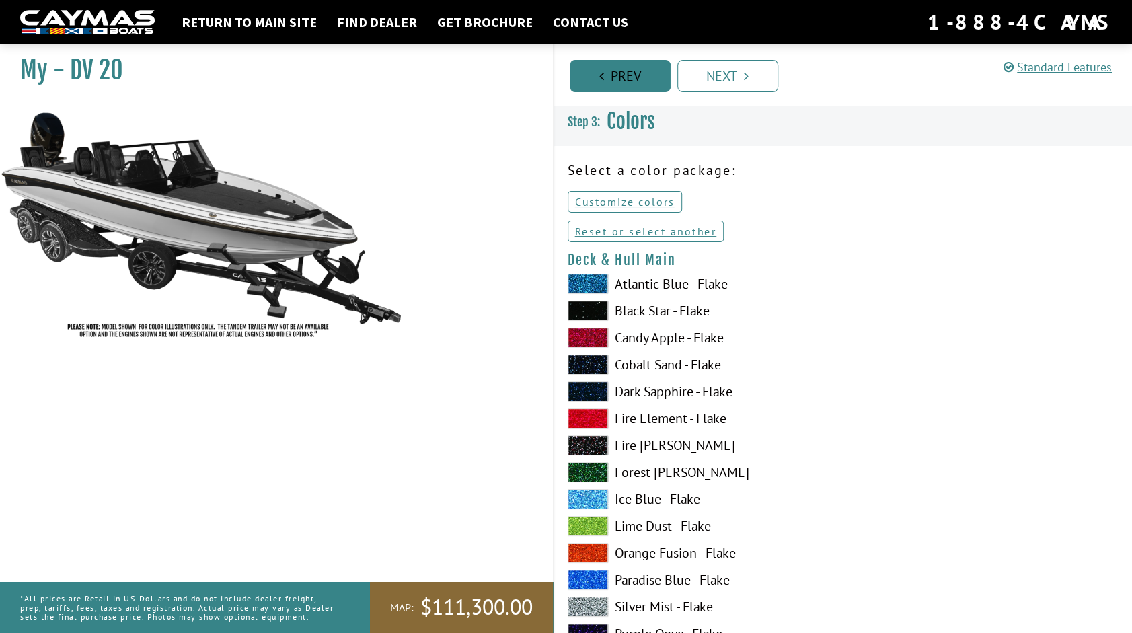
click at [609, 90] on link "Prev" at bounding box center [620, 76] width 101 height 32
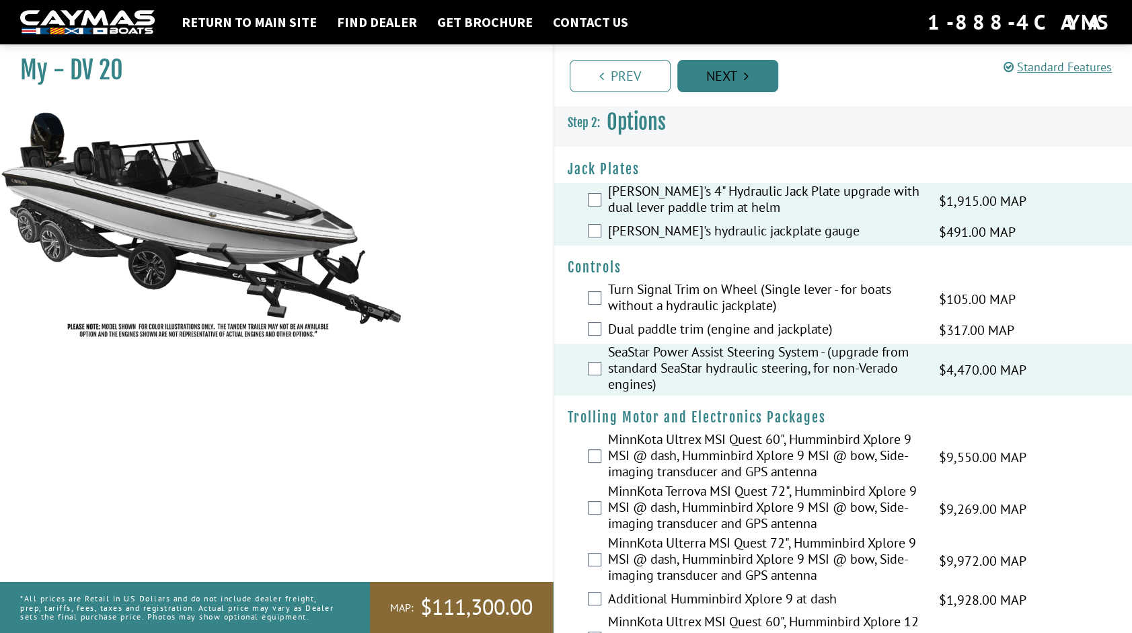
click at [713, 87] on link "Next" at bounding box center [727, 76] width 101 height 32
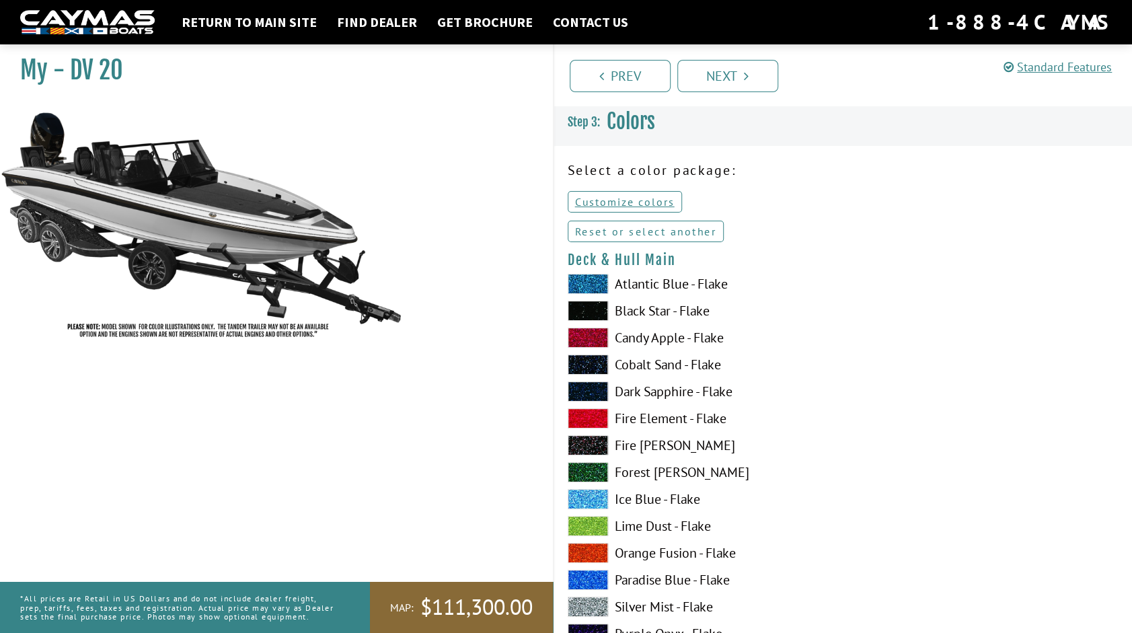
click at [638, 233] on link "Reset or select another" at bounding box center [646, 232] width 157 height 22
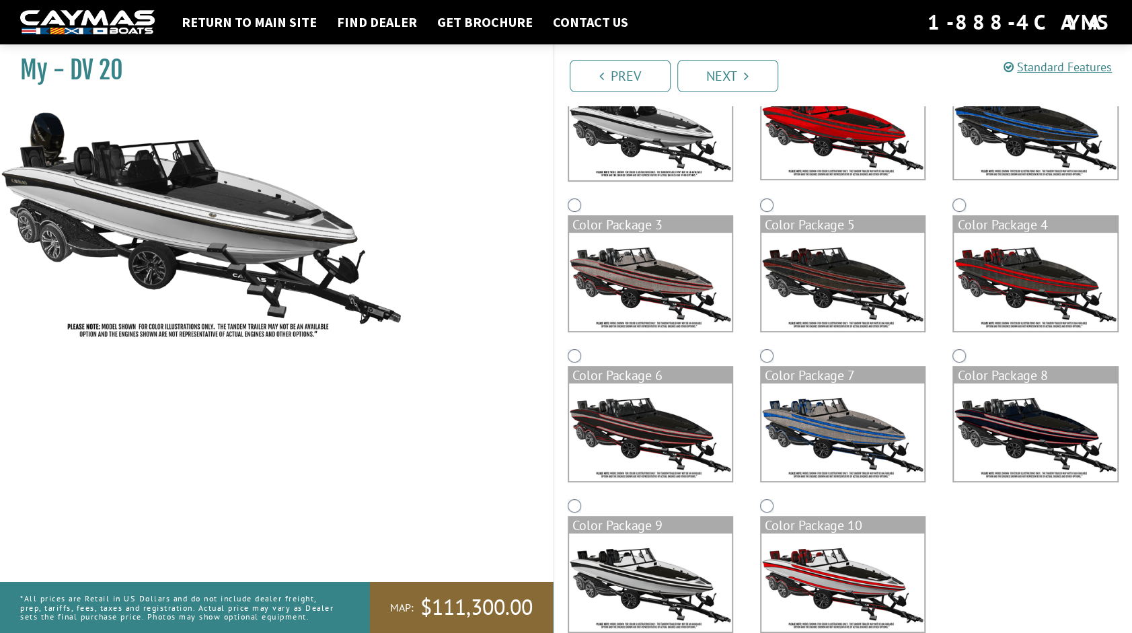
scroll to position [202, 0]
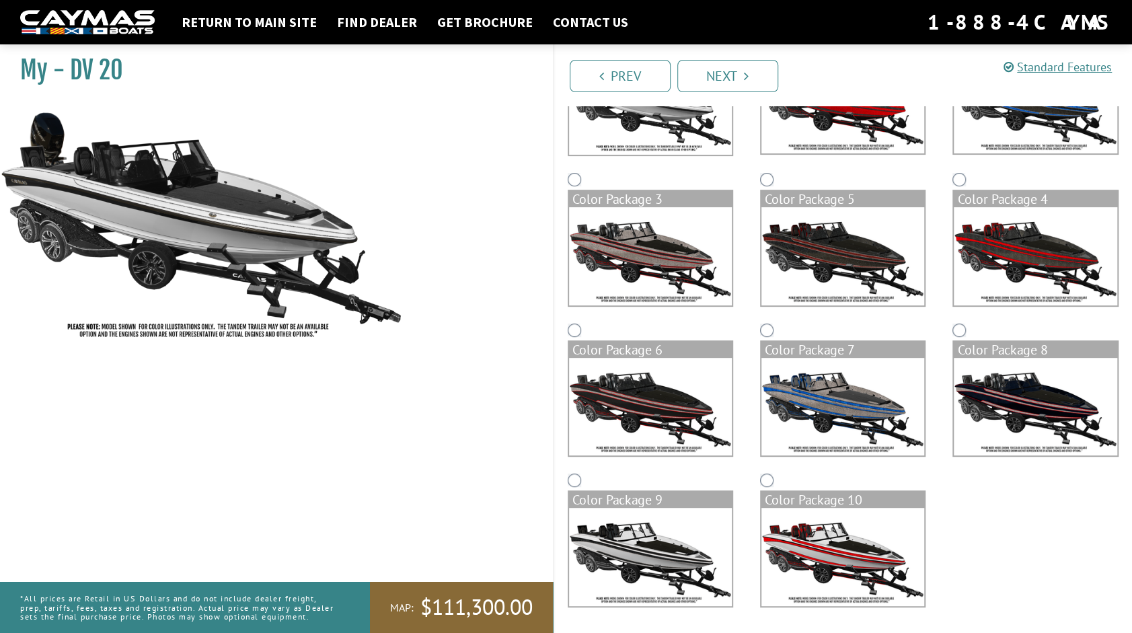
click at [643, 553] on img at bounding box center [650, 557] width 163 height 98
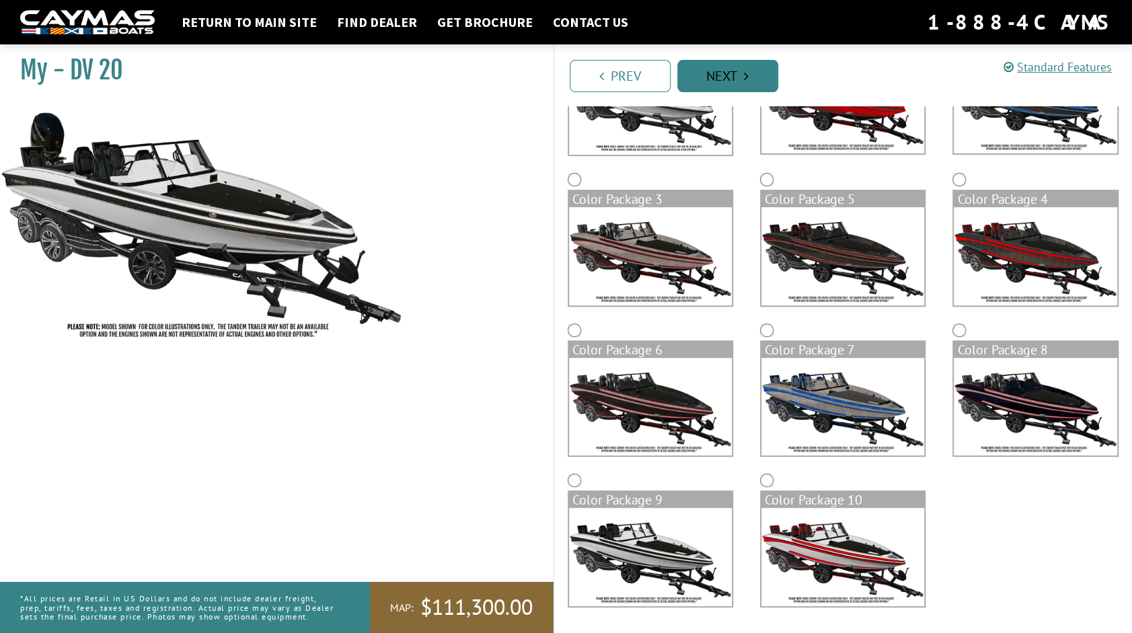
click at [710, 65] on link "Next" at bounding box center [727, 76] width 101 height 32
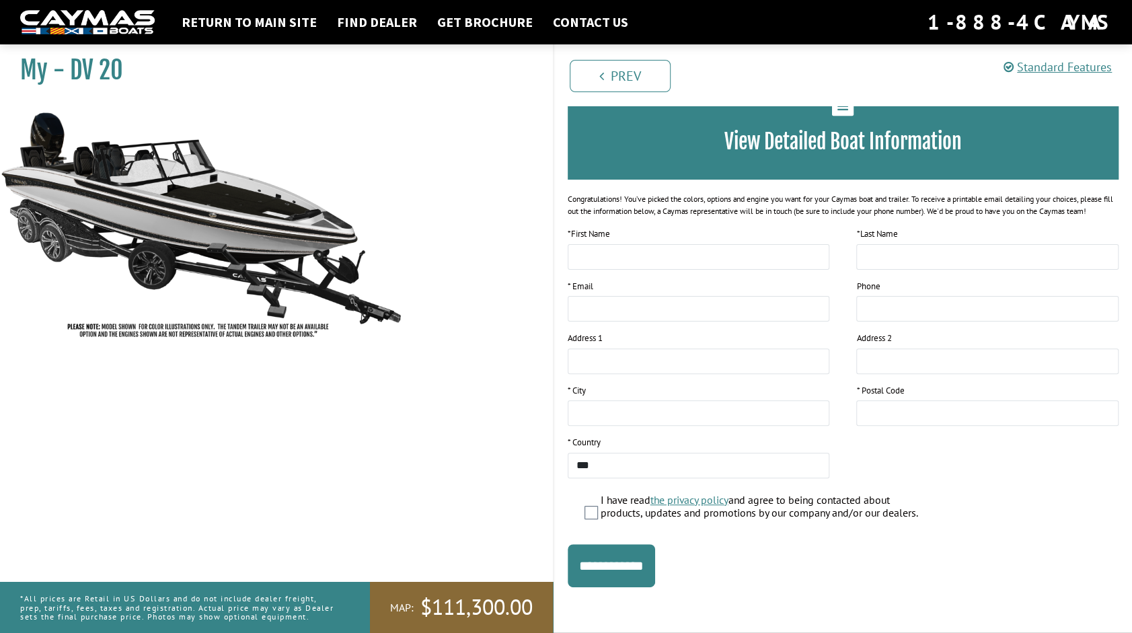
scroll to position [0, 0]
